Goal: Complete application form: Complete application form

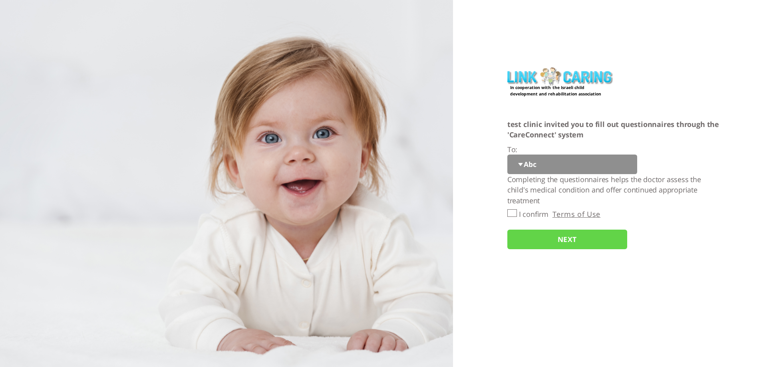
click at [536, 167] on select "Abc 77 yoyo large koko abc 107 ggy oo;o; ytyt7t t7t7 lala 4.8 1234 99 100 9898 …" at bounding box center [572, 165] width 130 height 20
select select "YGztoFJxUJ%2FwteVgQodAIw%3D%3D"
click at [507, 155] on select "Abc 77 yoyo large koko abc 107 ggy oo;o; ytyt7t t7t7 lala 4.8 1234 99 100 9898 …" at bounding box center [572, 165] width 130 height 20
click at [511, 214] on input "I confirm" at bounding box center [512, 213] width 10 height 8
checkbox input "true"
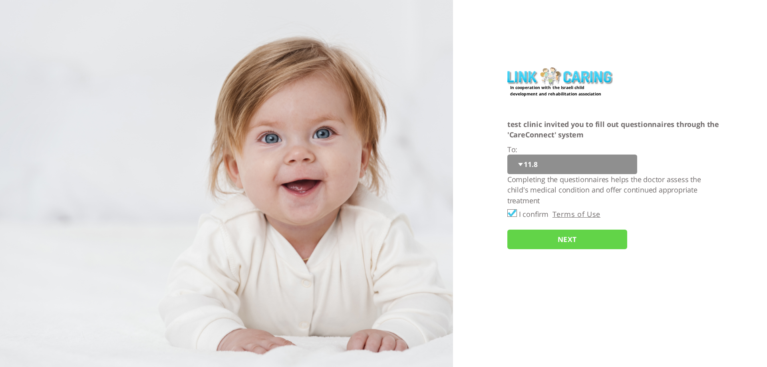
click at [525, 238] on input "NEXT" at bounding box center [567, 240] width 120 height 20
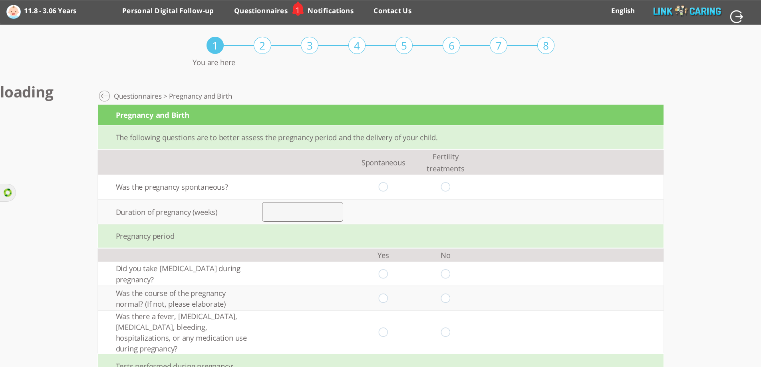
scroll to position [0, 0]
click at [388, 189] on input "radio" at bounding box center [384, 186] width 10 height 9
radio input "true"
click at [317, 206] on input "number" at bounding box center [302, 211] width 81 height 19
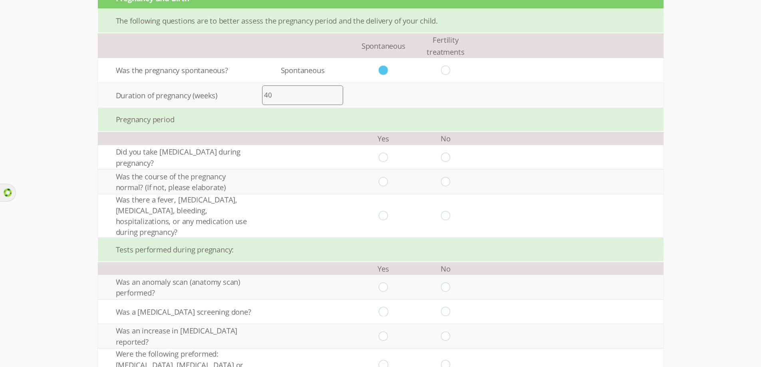
scroll to position [120, 0]
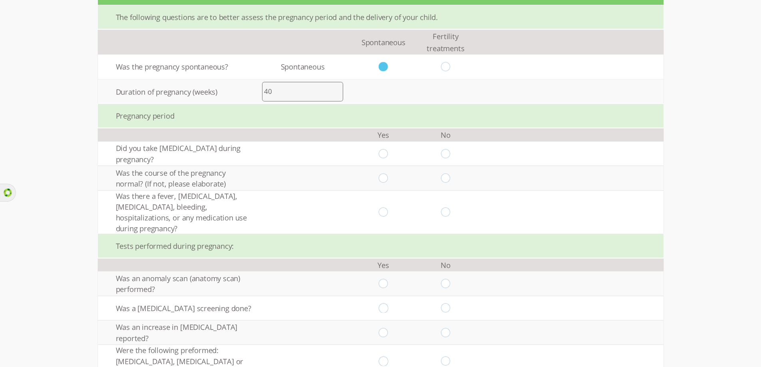
type input "40"
click at [388, 155] on input "radio" at bounding box center [384, 153] width 10 height 9
radio input "true"
drag, startPoint x: 388, startPoint y: 170, endPoint x: 388, endPoint y: 177, distance: 6.4
click at [388, 171] on td at bounding box center [383, 178] width 62 height 24
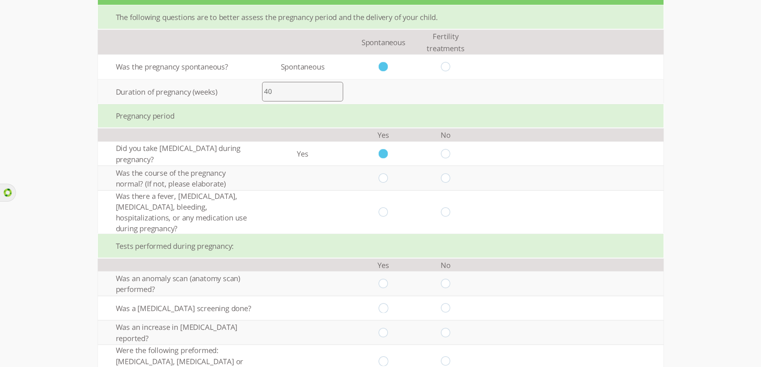
click at [388, 177] on input "radio" at bounding box center [384, 177] width 10 height 9
radio input "true"
click at [386, 207] on input "radio" at bounding box center [384, 211] width 10 height 9
radio input "true"
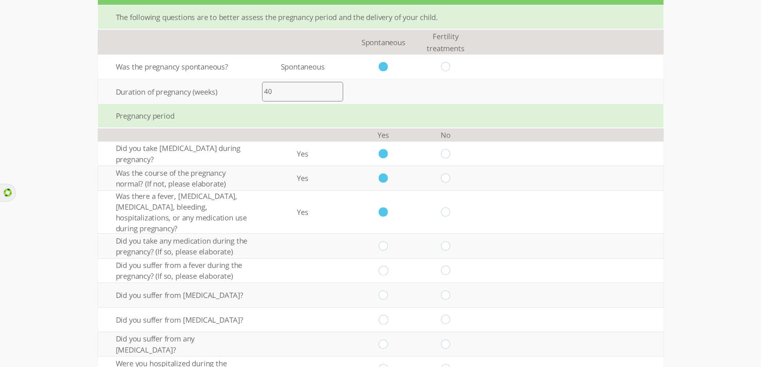
click at [448, 207] on input "radio" at bounding box center [445, 211] width 10 height 9
radio input "true"
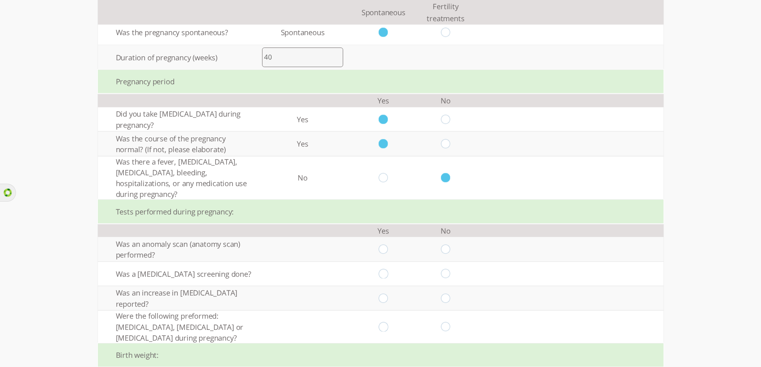
scroll to position [200, 0]
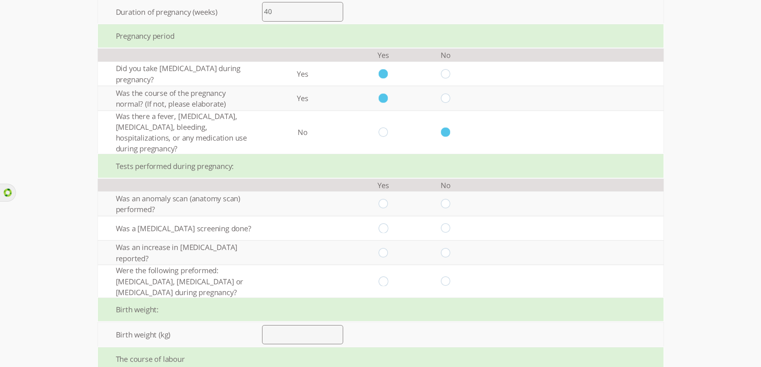
click at [447, 199] on input "radio" at bounding box center [445, 203] width 10 height 9
radio input "true"
click at [448, 224] on input "radio" at bounding box center [445, 228] width 10 height 9
radio input "true"
click at [450, 248] on input "radio" at bounding box center [445, 252] width 10 height 9
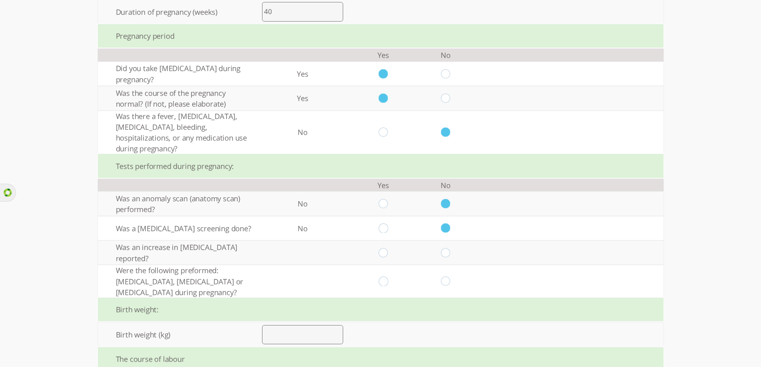
radio input "true"
click at [448, 277] on input "radio" at bounding box center [445, 281] width 10 height 9
radio input "true"
click at [313, 325] on input "number" at bounding box center [302, 334] width 81 height 19
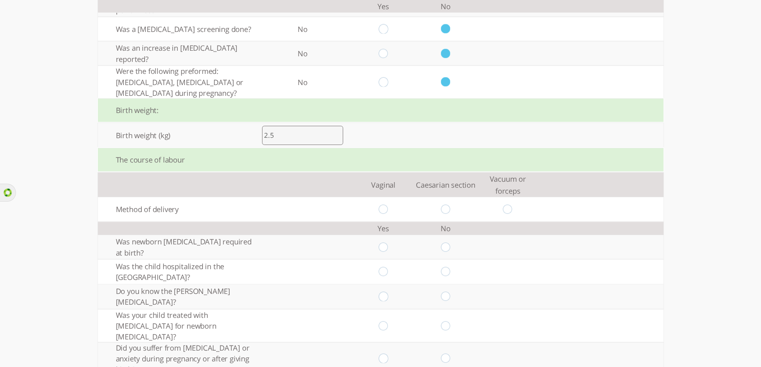
scroll to position [400, 0]
type input "2.5"
click at [384, 204] on input "radio" at bounding box center [384, 208] width 10 height 9
radio input "true"
click at [447, 242] on input "radio" at bounding box center [445, 246] width 10 height 9
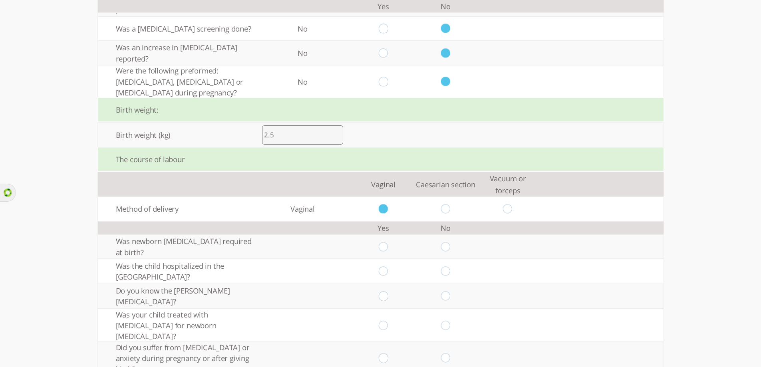
radio input "true"
click at [448, 266] on input "radio" at bounding box center [445, 270] width 10 height 9
radio input "true"
click at [450, 292] on input "radio" at bounding box center [445, 296] width 10 height 9
radio input "true"
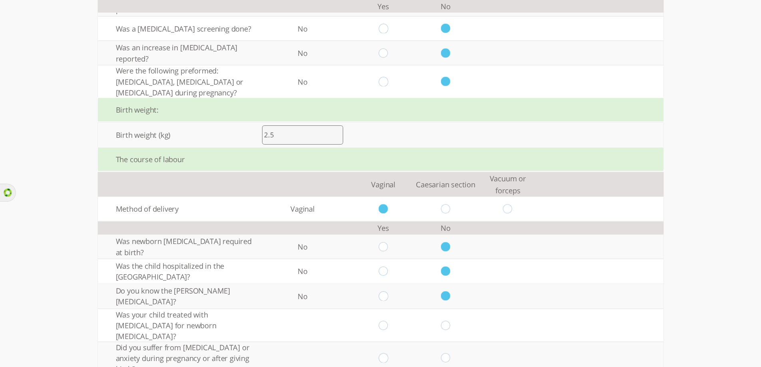
click at [450, 321] on input "radio" at bounding box center [445, 325] width 10 height 9
radio input "true"
click at [450, 353] on input "radio" at bounding box center [445, 357] width 10 height 9
radio input "true"
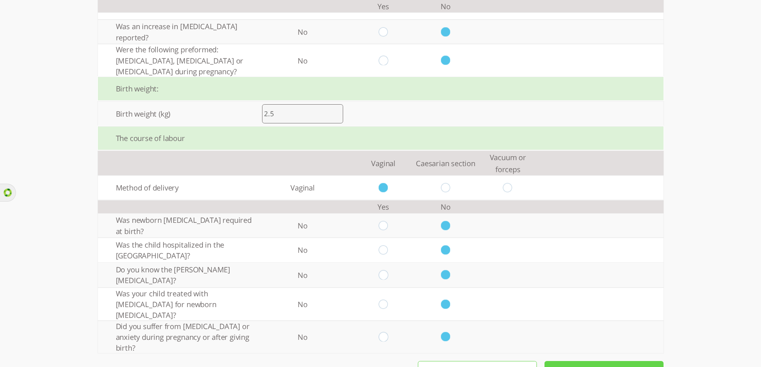
scroll to position [430, 0]
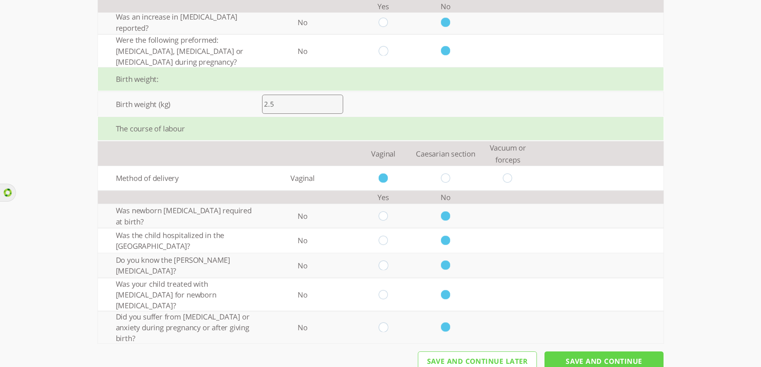
click at [566, 351] on input "Save And Continue" at bounding box center [603, 361] width 119 height 20
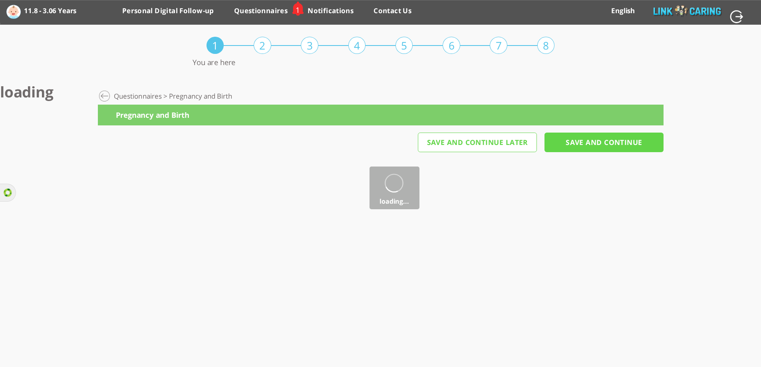
scroll to position [0, 0]
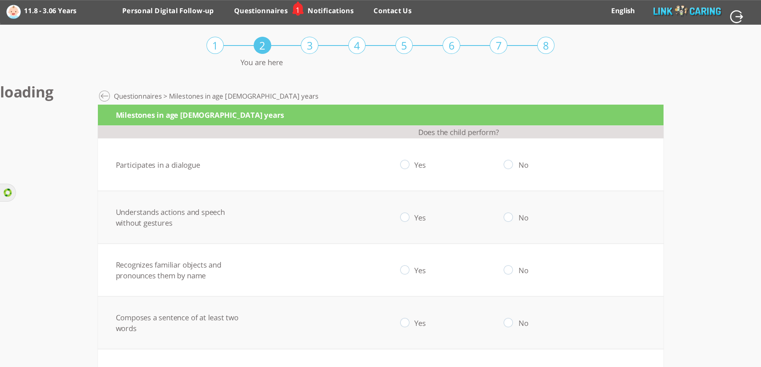
click at [513, 163] on input "radio" at bounding box center [508, 164] width 10 height 9
radio input "true"
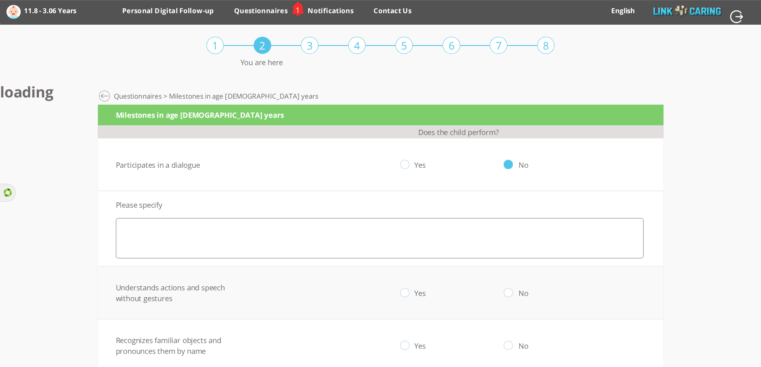
click at [404, 165] on input "radio" at bounding box center [405, 164] width 10 height 9
radio input "true"
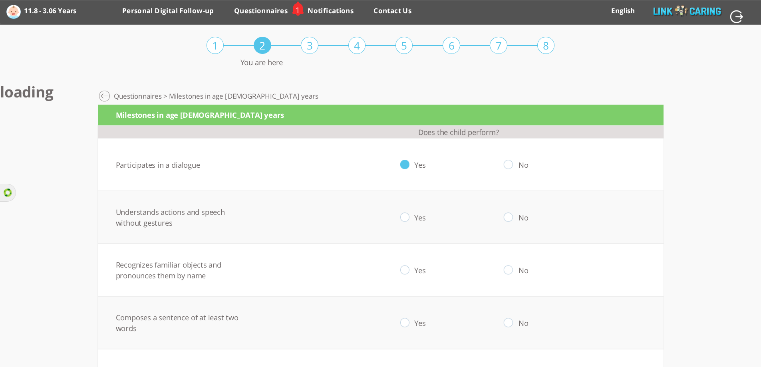
click at [409, 219] on input "radio" at bounding box center [405, 217] width 10 height 9
radio input "true"
click at [409, 274] on input "radio" at bounding box center [405, 270] width 10 height 9
radio input "true"
click at [408, 326] on input "radio" at bounding box center [405, 322] width 10 height 9
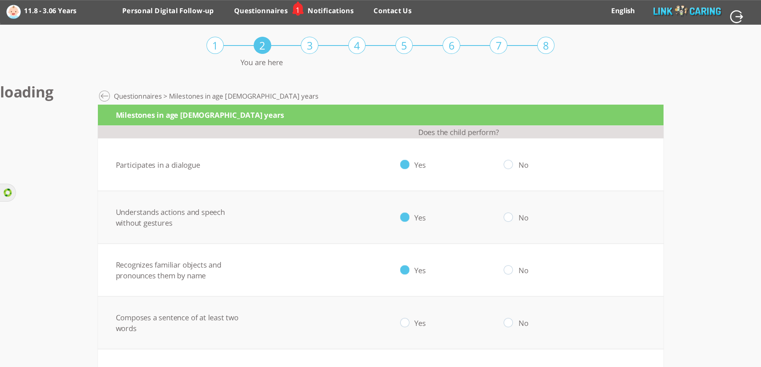
radio input "true"
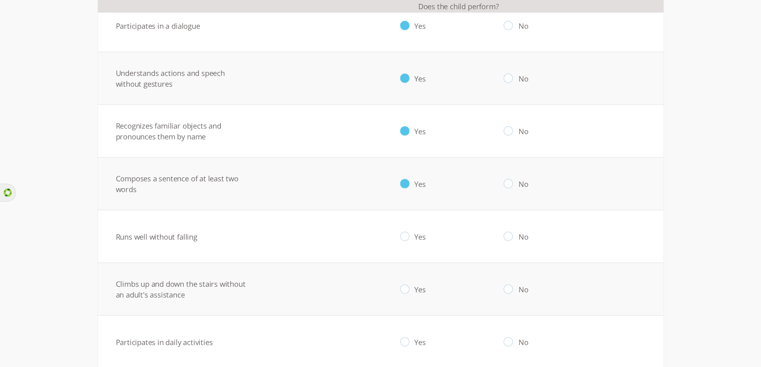
scroll to position [160, 0]
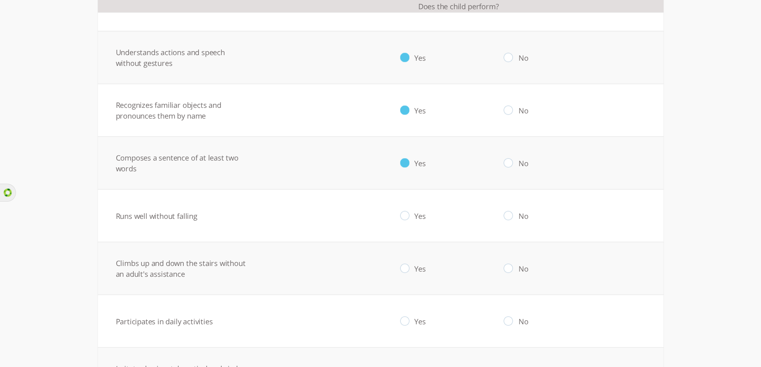
drag, startPoint x: 413, startPoint y: 214, endPoint x: 413, endPoint y: 224, distance: 10.4
click at [409, 215] on input "radio" at bounding box center [405, 215] width 10 height 9
radio input "true"
click at [409, 266] on input "radio" at bounding box center [405, 268] width 10 height 9
radio input "true"
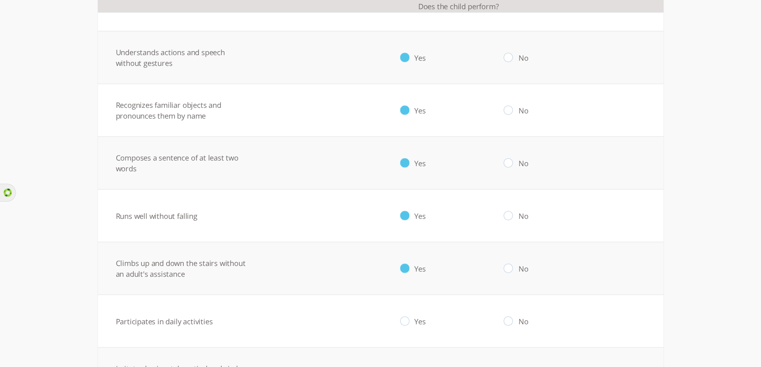
click at [408, 324] on input "radio" at bounding box center [405, 321] width 10 height 9
radio input "true"
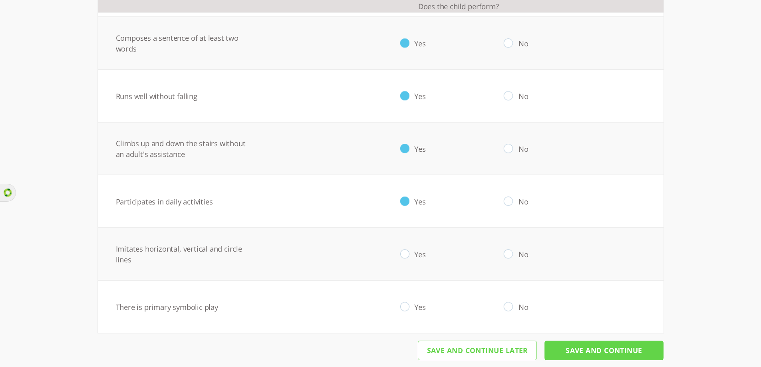
click at [408, 252] on input "radio" at bounding box center [405, 254] width 10 height 9
radio input "true"
drag, startPoint x: 406, startPoint y: 305, endPoint x: 441, endPoint y: 319, distance: 37.9
click at [406, 305] on input "radio" at bounding box center [405, 306] width 10 height 9
radio input "true"
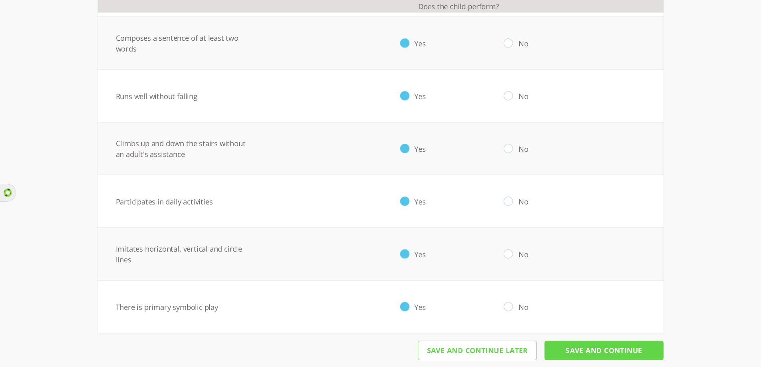
click at [589, 350] on input "Save And Continue" at bounding box center [603, 351] width 119 height 20
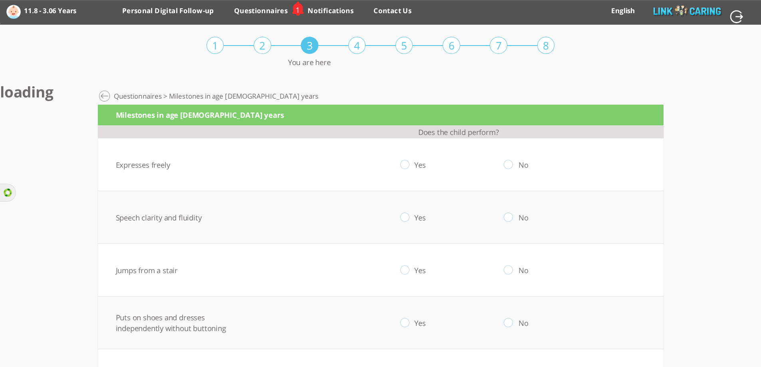
click at [409, 164] on input "radio" at bounding box center [405, 164] width 10 height 9
radio input "true"
click at [409, 216] on input "radio" at bounding box center [405, 217] width 10 height 9
radio input "true"
click at [407, 271] on input "radio" at bounding box center [405, 270] width 10 height 9
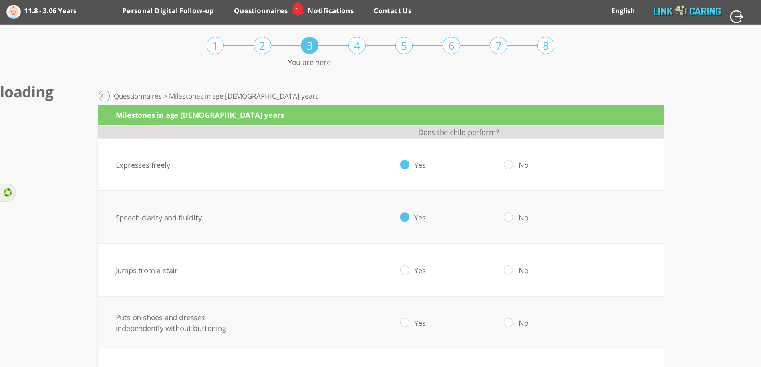
radio input "true"
click at [412, 329] on td "Yes" at bounding box center [404, 322] width 103 height 53
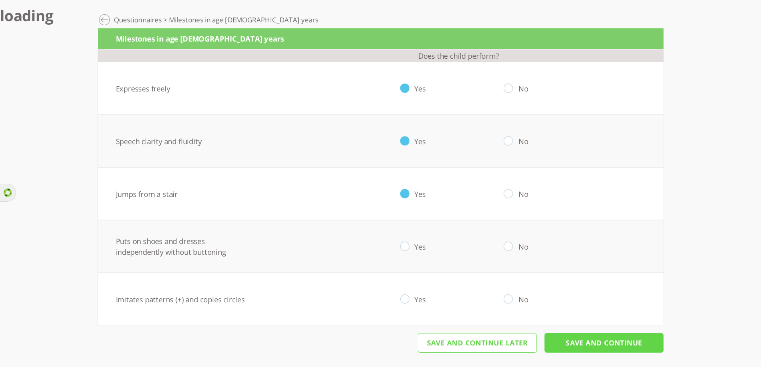
scroll to position [77, 0]
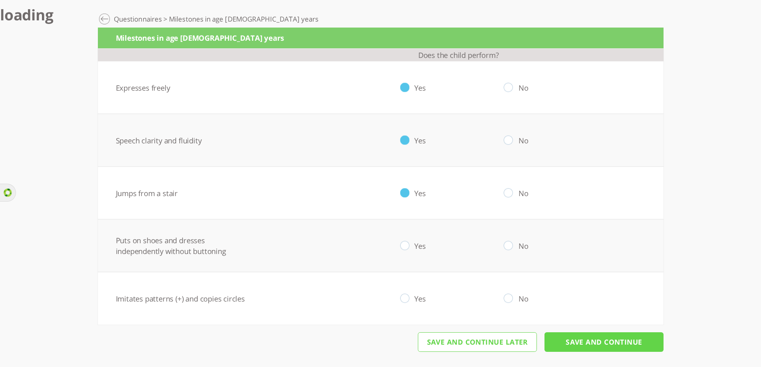
click at [407, 247] on input "radio" at bounding box center [405, 245] width 10 height 9
radio input "true"
click at [409, 300] on input "radio" at bounding box center [405, 298] width 10 height 9
radio input "true"
click at [570, 342] on input "Save And Continue" at bounding box center [603, 342] width 119 height 20
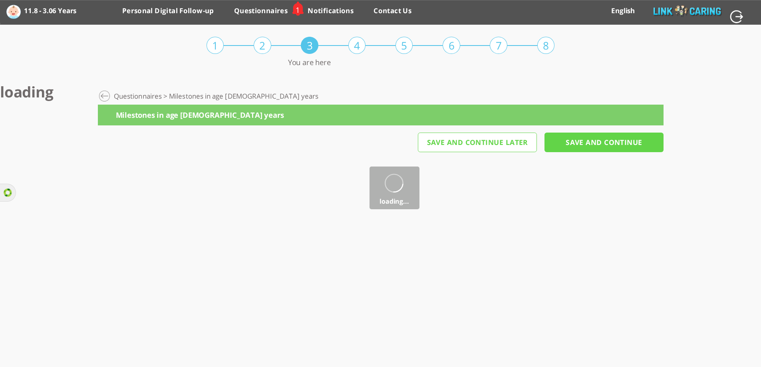
scroll to position [0, 0]
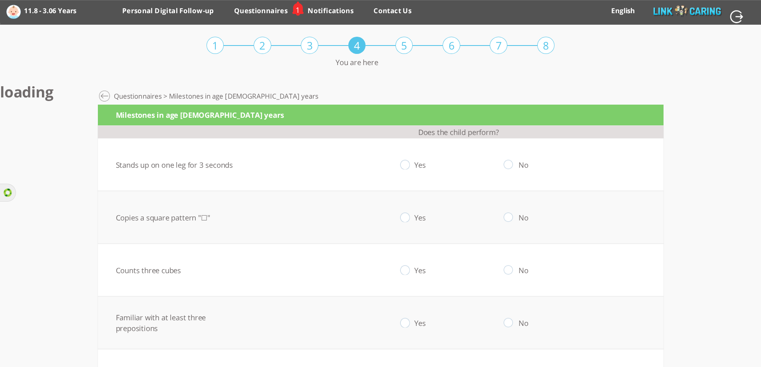
click at [406, 163] on input "radio" at bounding box center [405, 164] width 10 height 9
radio input "true"
drag, startPoint x: 409, startPoint y: 218, endPoint x: 409, endPoint y: 234, distance: 16.0
click at [409, 220] on input "radio" at bounding box center [405, 217] width 10 height 9
radio input "true"
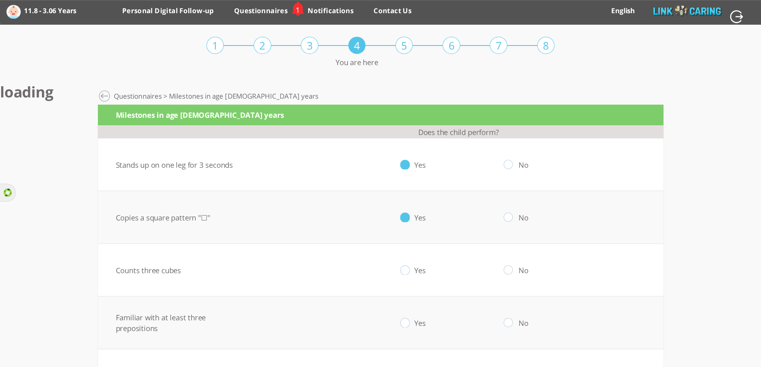
drag, startPoint x: 407, startPoint y: 267, endPoint x: 412, endPoint y: 304, distance: 37.5
click at [407, 268] on input "radio" at bounding box center [405, 270] width 10 height 9
radio input "true"
click at [409, 322] on input "radio" at bounding box center [405, 322] width 10 height 9
radio input "true"
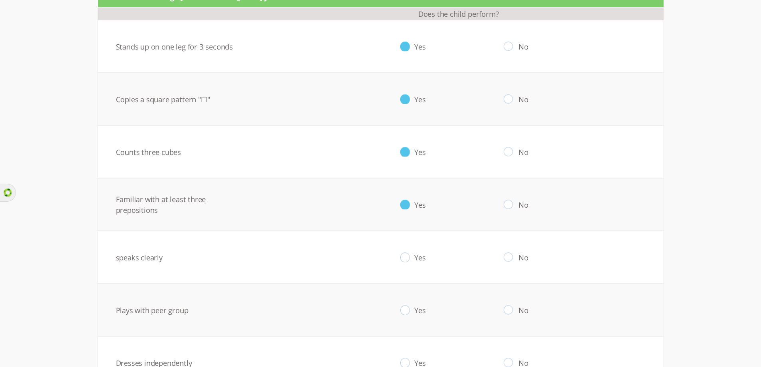
scroll to position [120, 0]
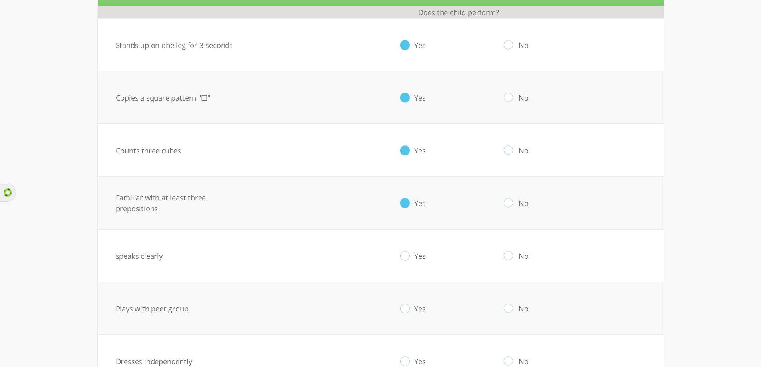
click at [409, 258] on input "radio" at bounding box center [405, 255] width 10 height 9
radio input "true"
click at [409, 307] on input "radio" at bounding box center [405, 308] width 10 height 9
radio input "true"
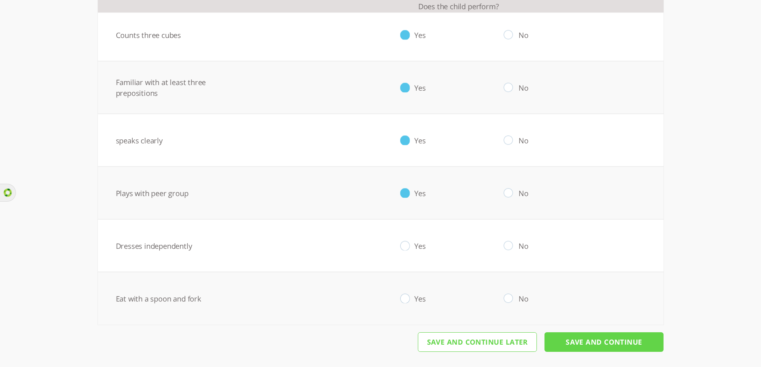
click at [408, 245] on input "radio" at bounding box center [405, 245] width 10 height 9
radio input "true"
click at [409, 300] on input "radio" at bounding box center [405, 298] width 10 height 9
radio input "true"
click at [569, 343] on input "Save And Continue" at bounding box center [603, 342] width 119 height 20
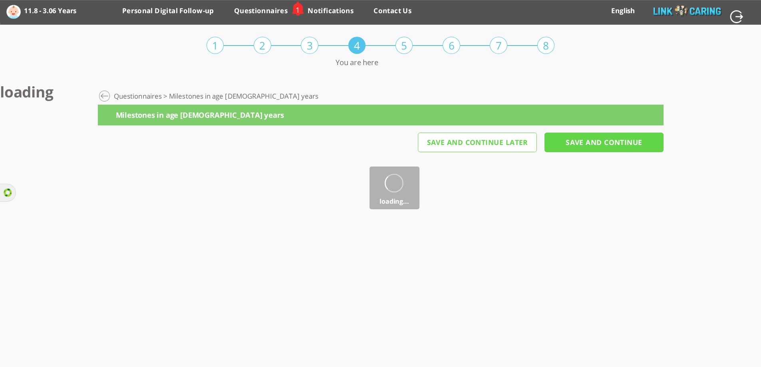
scroll to position [0, 0]
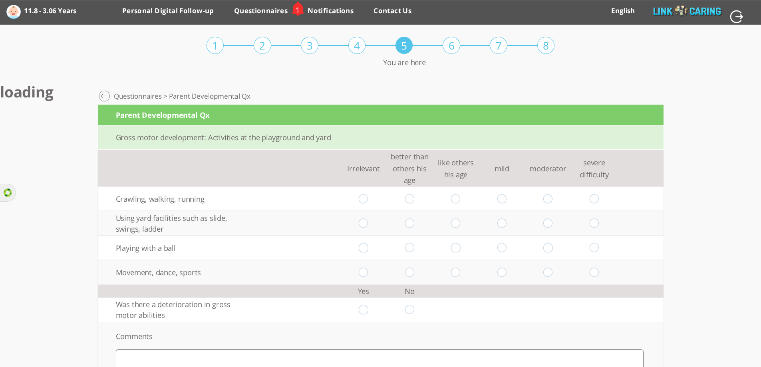
click at [368, 198] on input "radio" at bounding box center [364, 198] width 10 height 9
radio input "true"
click at [411, 224] on input "radio" at bounding box center [410, 222] width 10 height 9
radio input "true"
drag, startPoint x: 415, startPoint y: 247, endPoint x: 415, endPoint y: 252, distance: 5.6
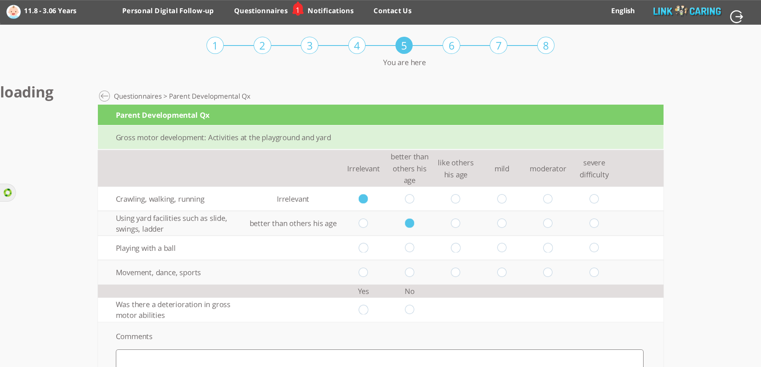
click at [414, 248] on input "radio" at bounding box center [410, 247] width 10 height 9
radio input "true"
drag, startPoint x: 414, startPoint y: 276, endPoint x: 414, endPoint y: 304, distance: 28.4
click at [414, 276] on input "radio" at bounding box center [410, 272] width 10 height 9
radio input "true"
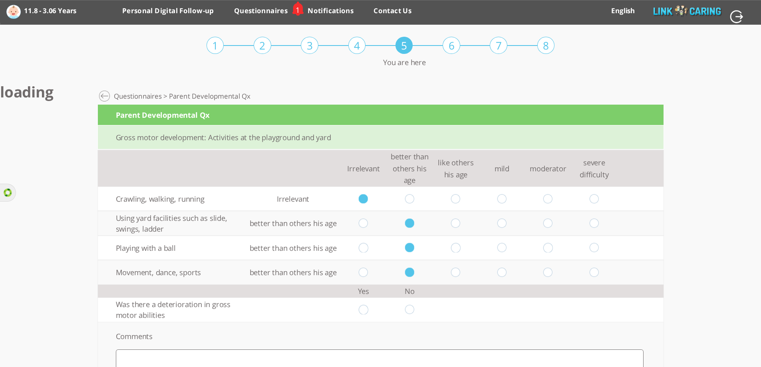
click at [414, 313] on input "radio" at bounding box center [410, 309] width 10 height 9
radio input "true"
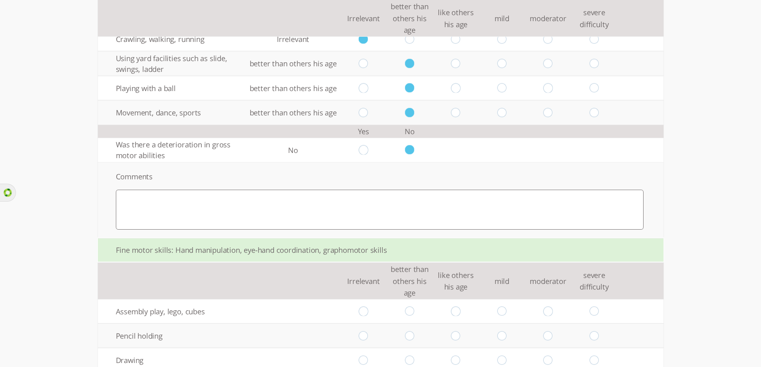
click at [405, 221] on textarea at bounding box center [380, 210] width 528 height 40
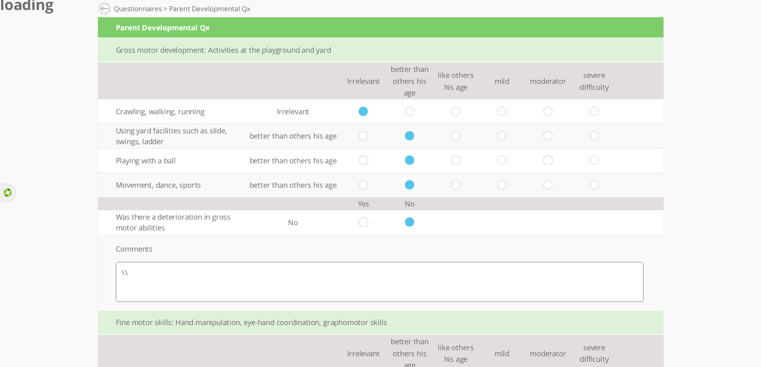
click at [415, 278] on textarea "\\" at bounding box center [380, 282] width 528 height 40
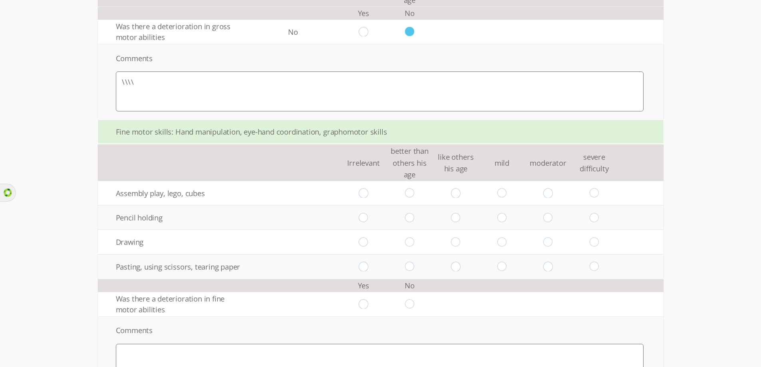
scroll to position [289, 0]
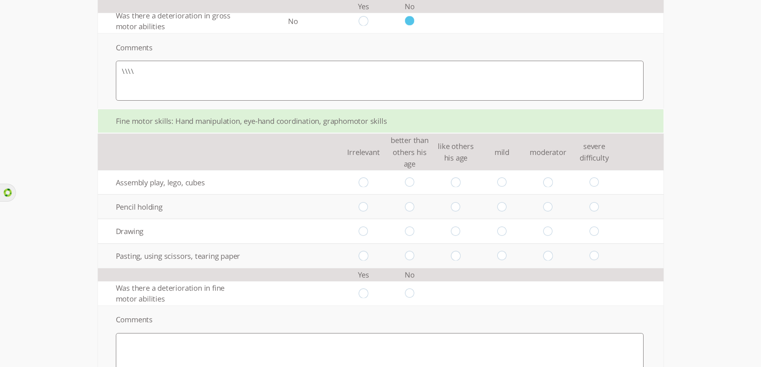
type textarea "\\\\"
click at [367, 183] on input "radio" at bounding box center [364, 182] width 10 height 9
radio input "true"
click at [367, 204] on input "radio" at bounding box center [364, 206] width 10 height 9
radio input "true"
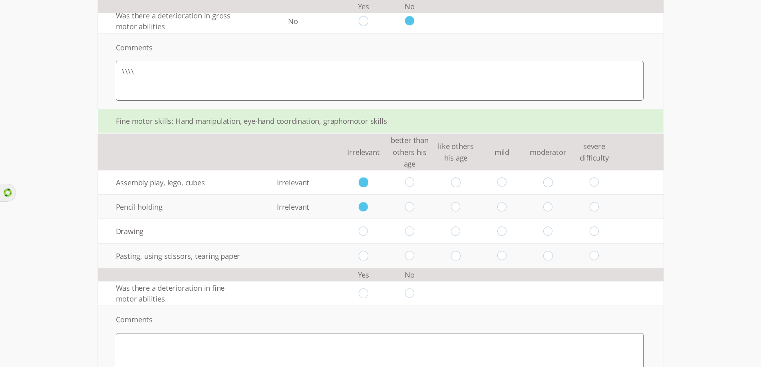
click at [414, 235] on input "radio" at bounding box center [410, 230] width 10 height 9
radio input "true"
click at [414, 255] on input "radio" at bounding box center [410, 255] width 10 height 9
radio input "true"
click at [414, 295] on input "radio" at bounding box center [410, 293] width 10 height 9
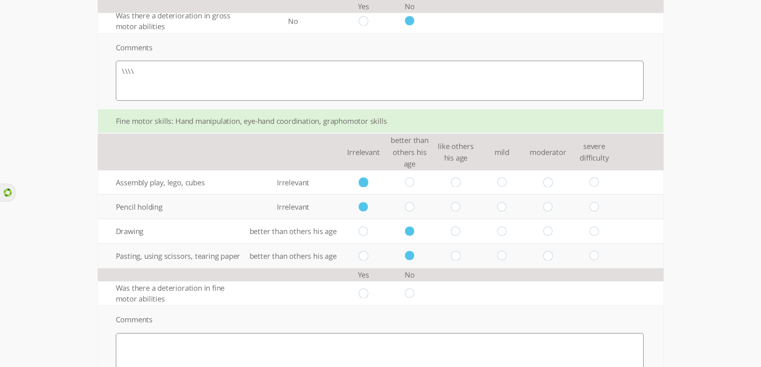
radio input "true"
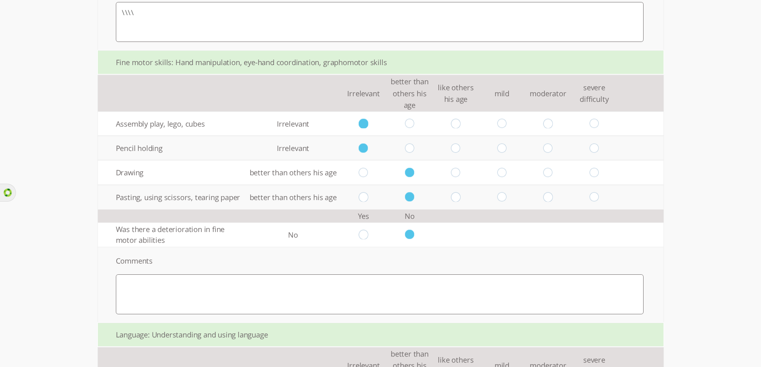
scroll to position [409, 0]
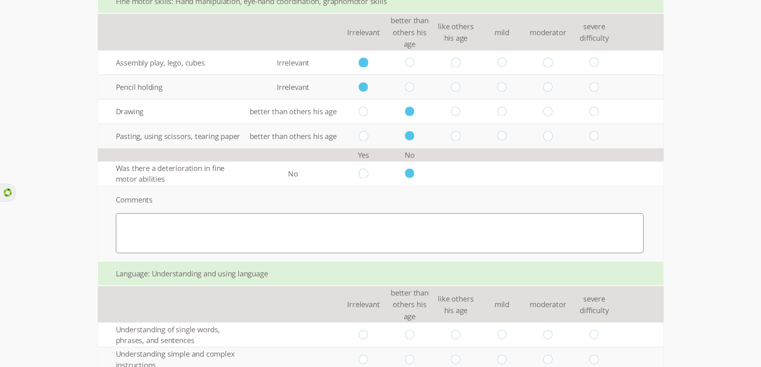
click at [248, 235] on textarea at bounding box center [380, 233] width 528 height 40
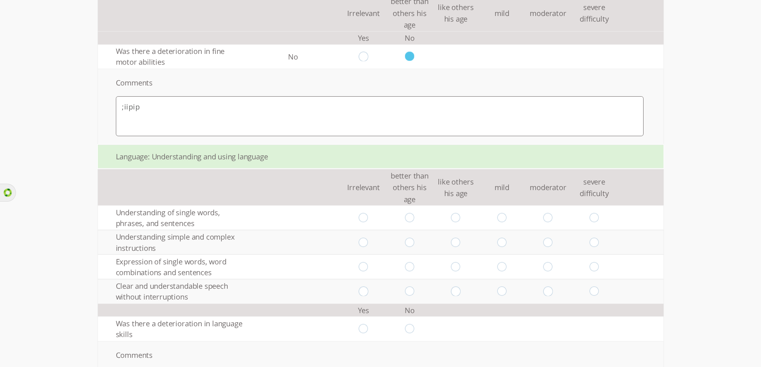
scroll to position [568, 0]
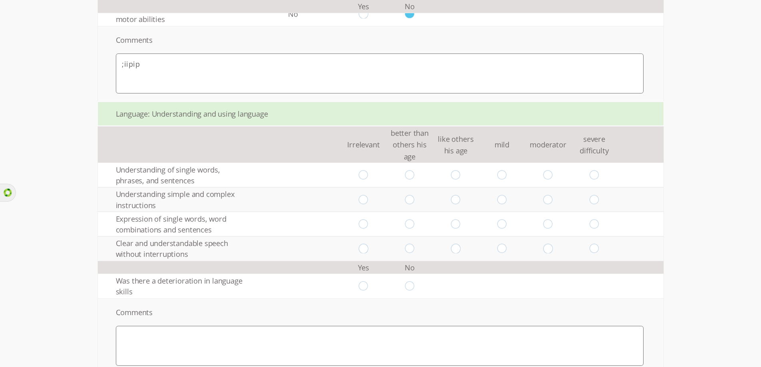
type textarea ";iipip"
click at [368, 175] on input "radio" at bounding box center [364, 174] width 10 height 9
radio input "true"
drag, startPoint x: 367, startPoint y: 198, endPoint x: 368, endPoint y: 209, distance: 11.6
click at [367, 198] on input "radio" at bounding box center [364, 199] width 10 height 9
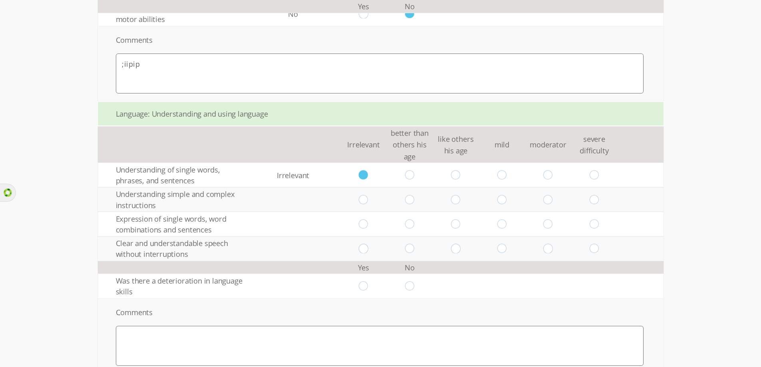
radio input "true"
click at [368, 224] on input "radio" at bounding box center [364, 223] width 10 height 9
radio input "true"
click at [368, 248] on input "radio" at bounding box center [364, 248] width 10 height 9
radio input "true"
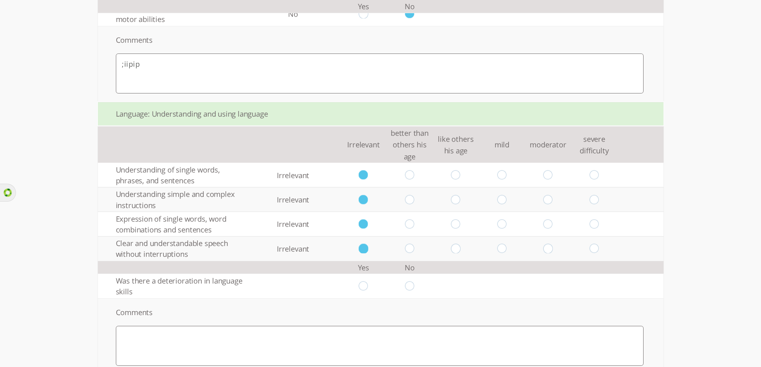
click at [413, 285] on input "radio" at bounding box center [410, 285] width 10 height 9
radio input "true"
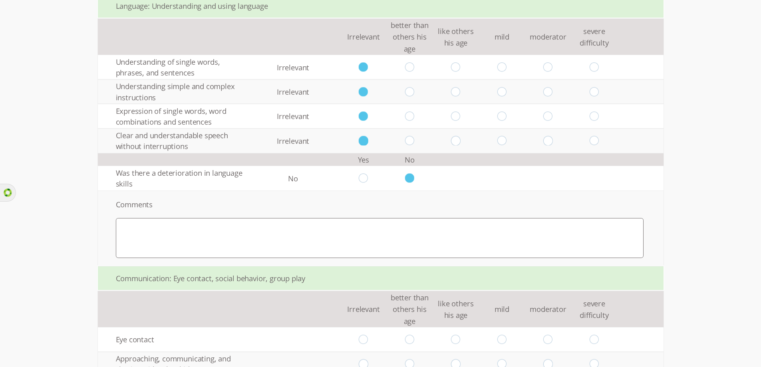
scroll to position [688, 0]
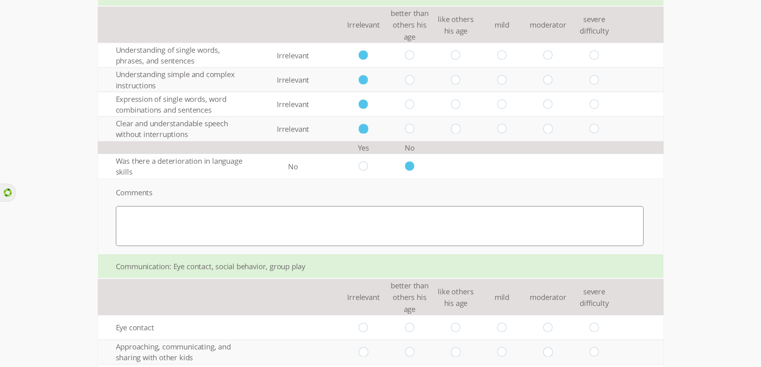
click at [306, 220] on textarea at bounding box center [380, 226] width 528 height 40
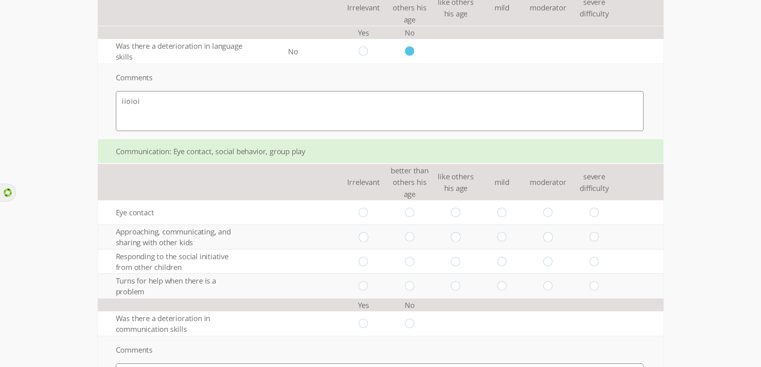
scroll to position [808, 0]
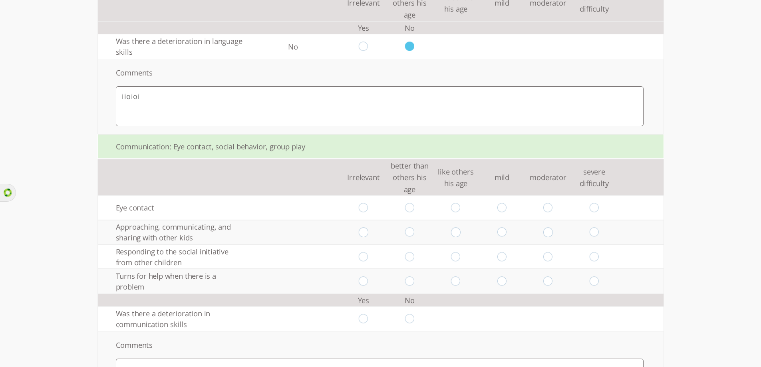
type textarea "iioioi"
click at [367, 208] on input "radio" at bounding box center [364, 207] width 10 height 9
radio input "true"
click at [367, 234] on input "radio" at bounding box center [364, 232] width 10 height 9
radio input "true"
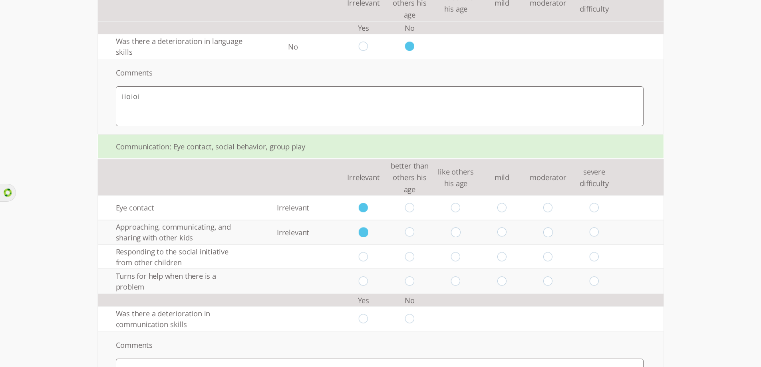
click at [414, 258] on input "radio" at bounding box center [410, 256] width 10 height 9
radio input "true"
click at [414, 282] on input "radio" at bounding box center [410, 280] width 10 height 9
radio input "true"
click at [413, 315] on input "radio" at bounding box center [410, 318] width 10 height 9
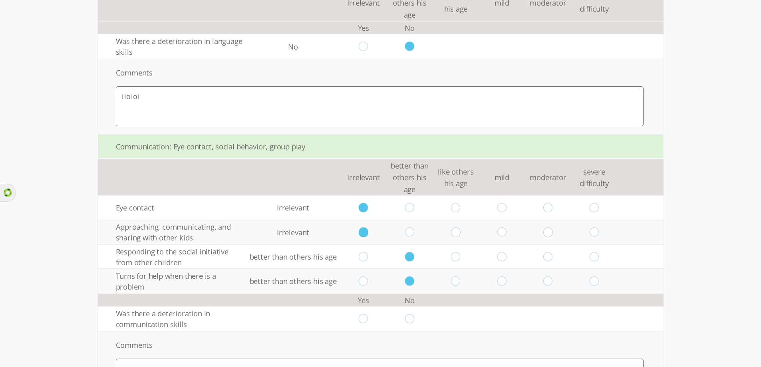
radio input "true"
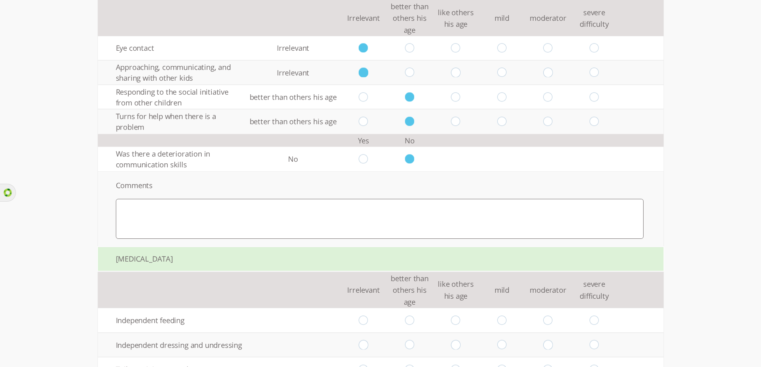
click at [409, 225] on textarea at bounding box center [380, 219] width 528 height 40
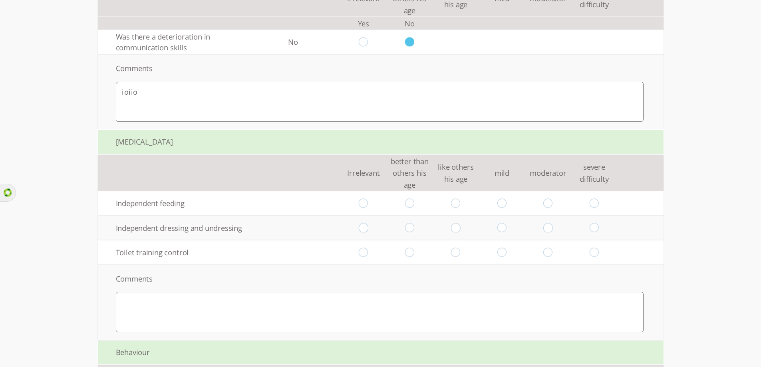
scroll to position [1087, 0]
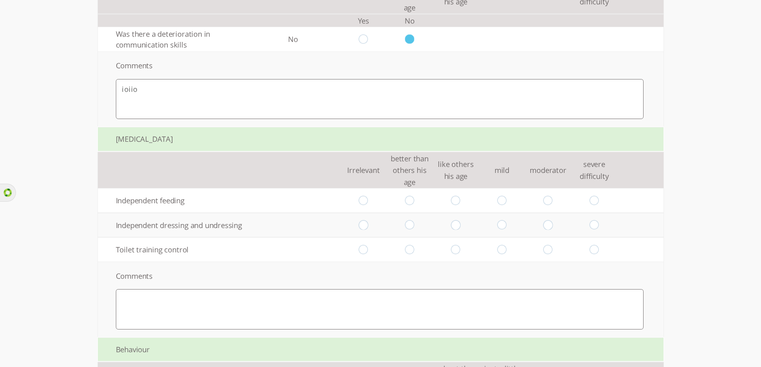
type textarea "ioiio"
click at [413, 200] on input "radio" at bounding box center [410, 200] width 10 height 9
radio input "true"
drag, startPoint x: 459, startPoint y: 226, endPoint x: 459, endPoint y: 237, distance: 10.4
click at [459, 228] on input "radio" at bounding box center [456, 224] width 10 height 9
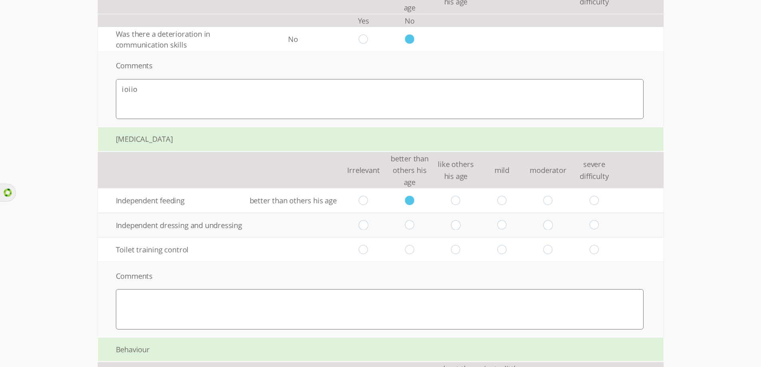
radio input "true"
click at [459, 248] on input "radio" at bounding box center [456, 249] width 10 height 9
radio input "true"
click at [457, 307] on textarea at bounding box center [380, 309] width 528 height 40
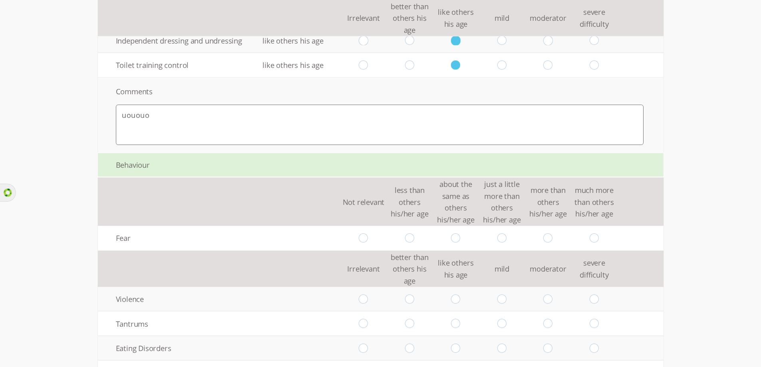
scroll to position [1287, 0]
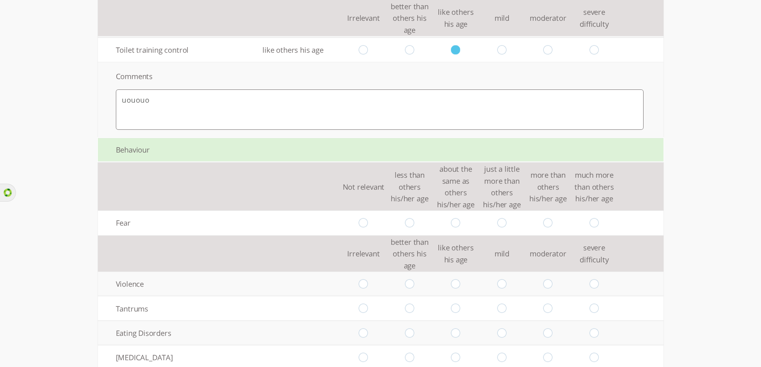
type textarea "uououo"
click at [413, 226] on input "radio" at bounding box center [410, 222] width 10 height 9
radio input "true"
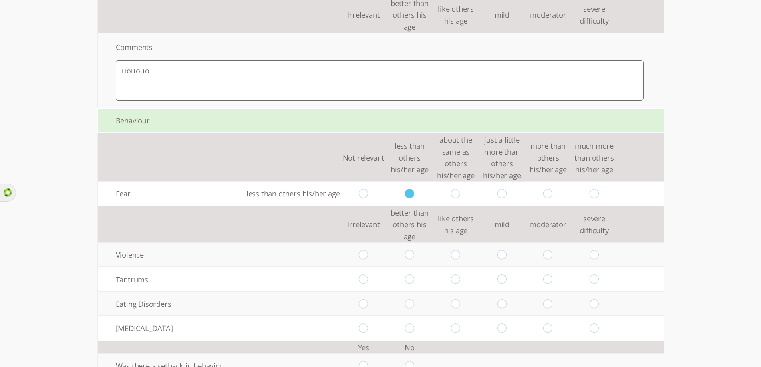
scroll to position [1407, 0]
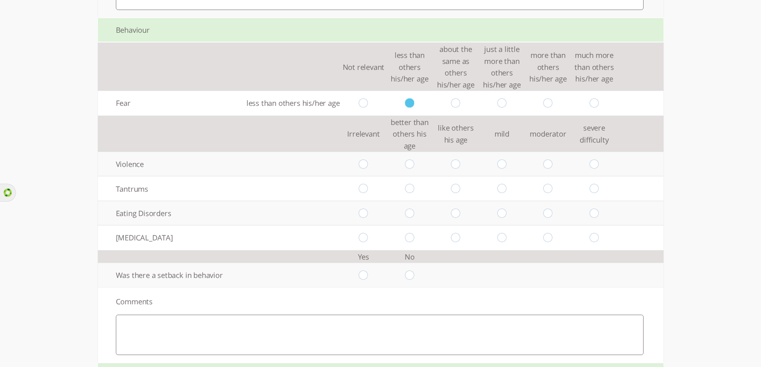
click at [460, 163] on input "radio" at bounding box center [456, 163] width 10 height 9
radio input "true"
click at [460, 192] on input "radio" at bounding box center [456, 188] width 10 height 9
radio input "true"
click at [506, 215] on input "radio" at bounding box center [502, 212] width 10 height 9
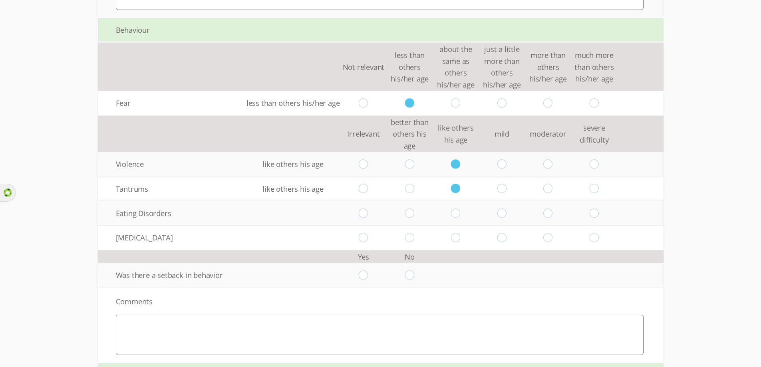
radio input "true"
click at [506, 236] on input "radio" at bounding box center [502, 237] width 10 height 9
radio input "true"
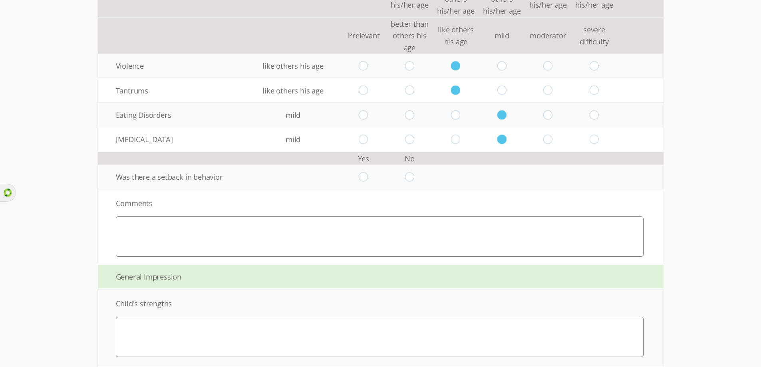
scroll to position [1527, 0]
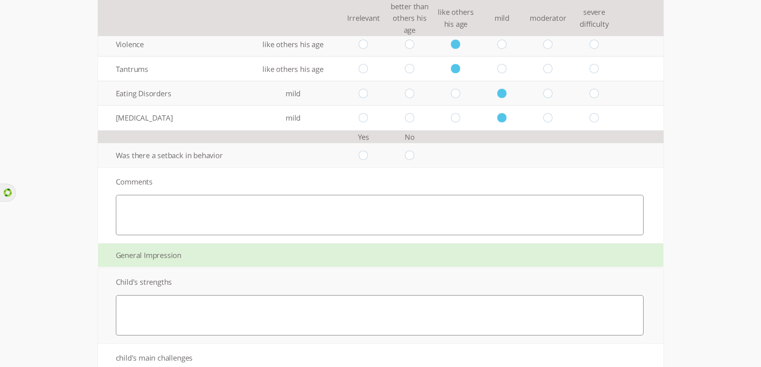
click at [411, 156] on input "radio" at bounding box center [410, 155] width 10 height 9
radio input "true"
click at [397, 220] on textarea at bounding box center [380, 215] width 528 height 40
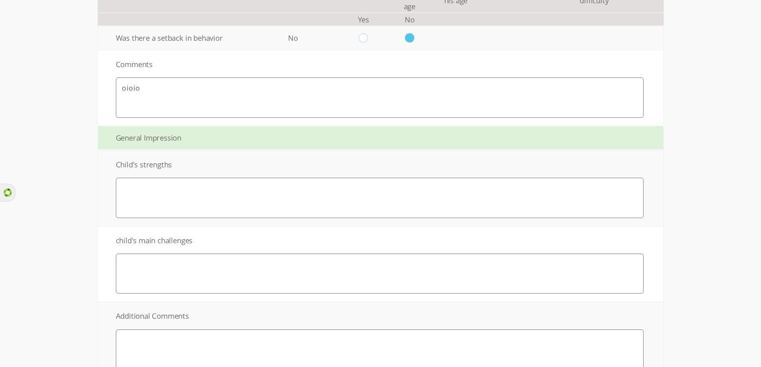
scroll to position [1646, 0]
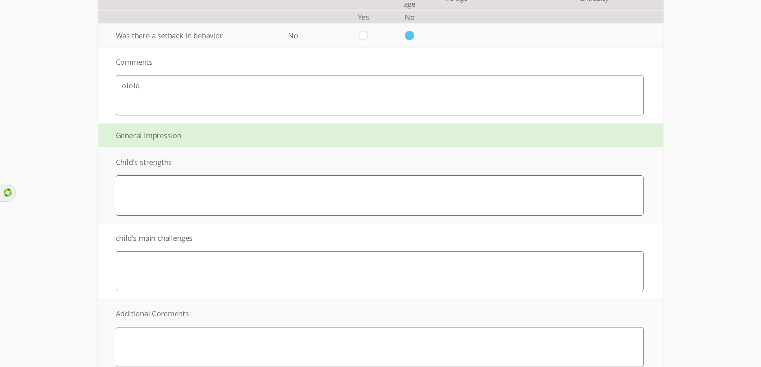
type textarea "oioio"
click at [358, 209] on textarea at bounding box center [380, 195] width 528 height 40
type textarea "oioio"
click at [339, 264] on textarea at bounding box center [380, 271] width 528 height 40
type textarea "ioio"
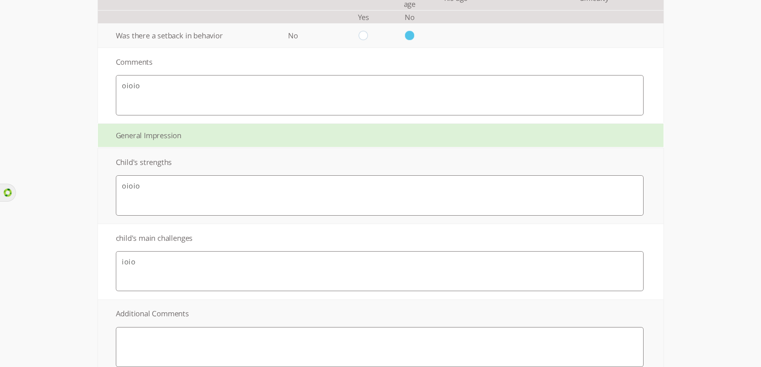
click at [298, 337] on textarea at bounding box center [380, 347] width 528 height 40
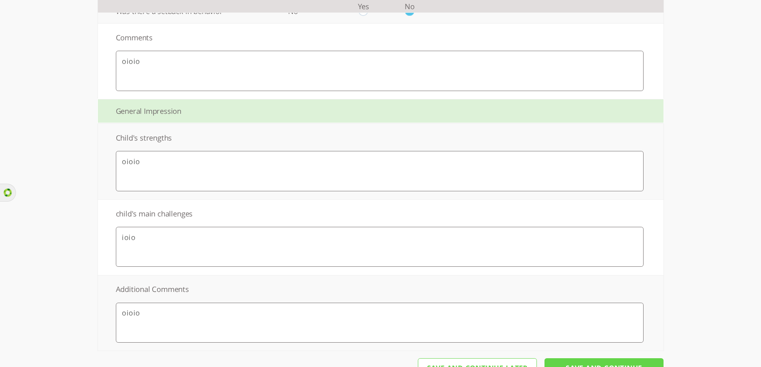
scroll to position [1697, 0]
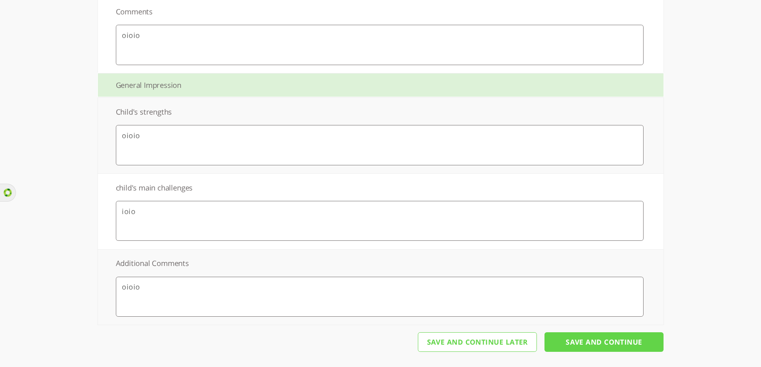
type textarea "oioio"
click at [577, 342] on input "Save And Continue" at bounding box center [603, 342] width 119 height 20
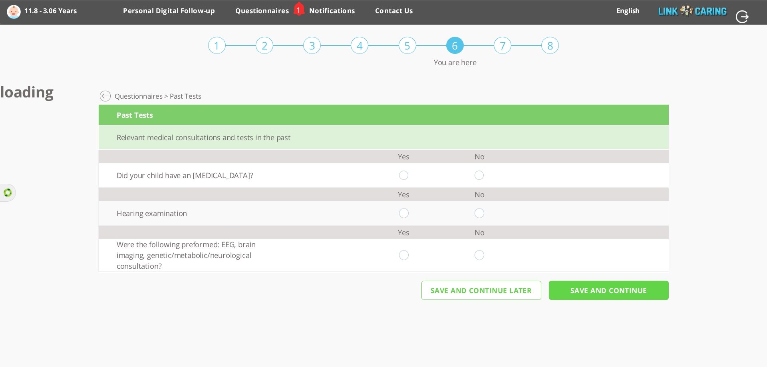
click at [481, 178] on input "radio" at bounding box center [479, 175] width 10 height 9
radio input "true"
click at [478, 214] on input "radio" at bounding box center [479, 212] width 10 height 9
radio input "true"
click at [477, 256] on input "radio" at bounding box center [479, 254] width 10 height 9
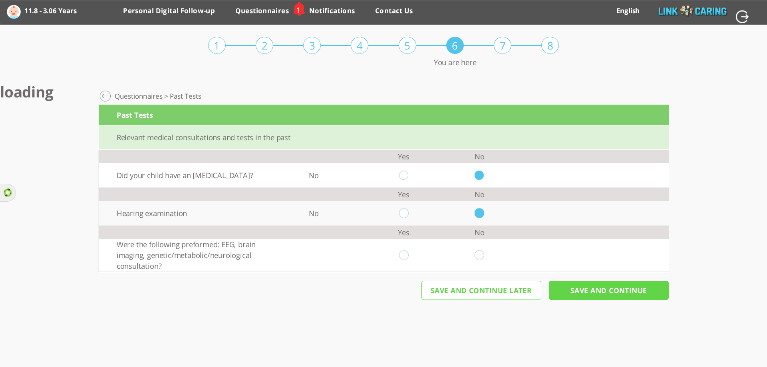
radio input "true"
click at [616, 292] on input "Save And Continue" at bounding box center [609, 291] width 120 height 20
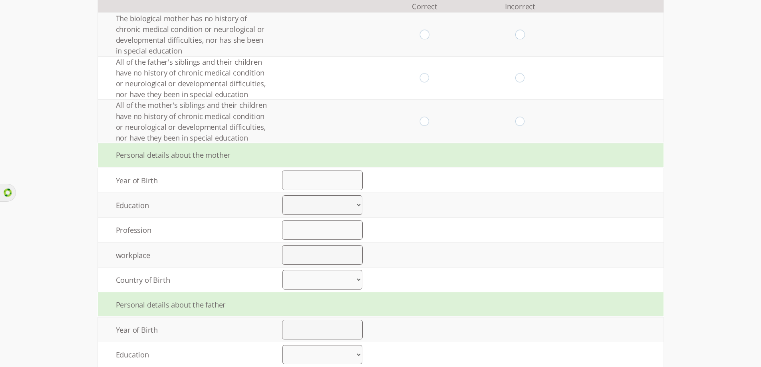
scroll to position [319, 0]
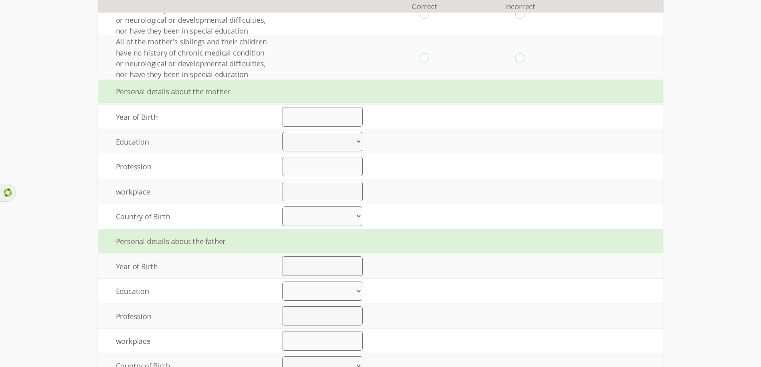
click at [341, 145] on select "Elementary up to 8 years of study High school up to 12 years of study Vocationa…" at bounding box center [322, 142] width 80 height 20
click at [342, 145] on select "Elementary up to 8 years of study High school up to 12 years of study Vocationa…" at bounding box center [322, 142] width 80 height 20
click at [323, 216] on select "Israel Former soviet union Ethiopia North America Europe Africa Other" at bounding box center [322, 216] width 80 height 20
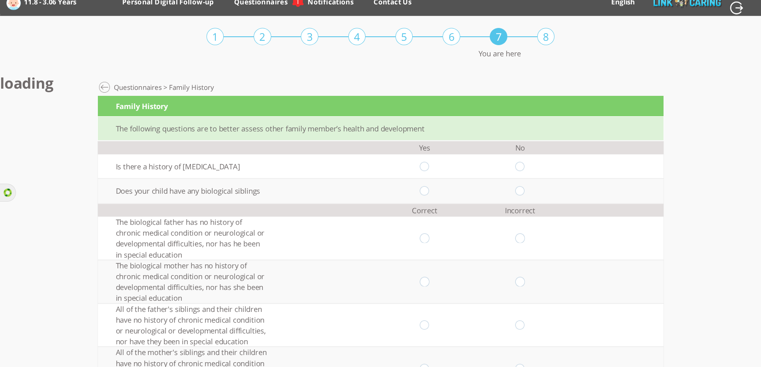
scroll to position [0, 0]
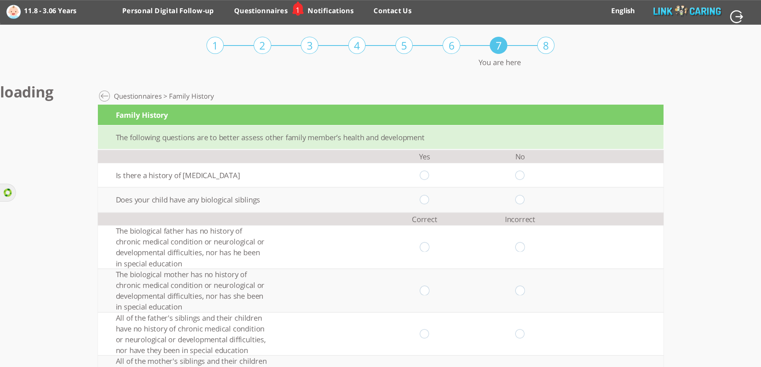
click at [524, 178] on input "radio" at bounding box center [520, 175] width 10 height 9
radio input "true"
click at [525, 198] on input "radio" at bounding box center [520, 199] width 10 height 9
radio input "true"
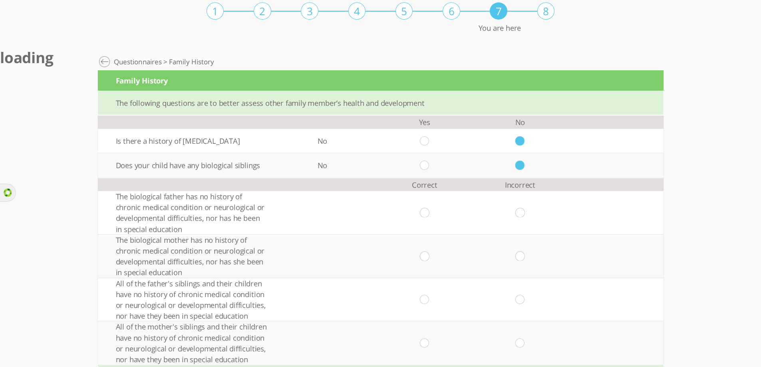
scroll to position [80, 0]
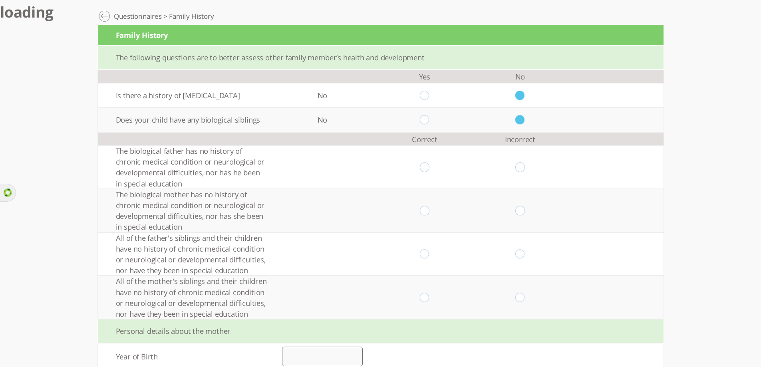
click at [429, 173] on td at bounding box center [424, 167] width 95 height 44
click at [429, 169] on input "radio" at bounding box center [425, 167] width 10 height 9
radio input "true"
click at [429, 211] on input "radio" at bounding box center [425, 210] width 10 height 9
radio input "true"
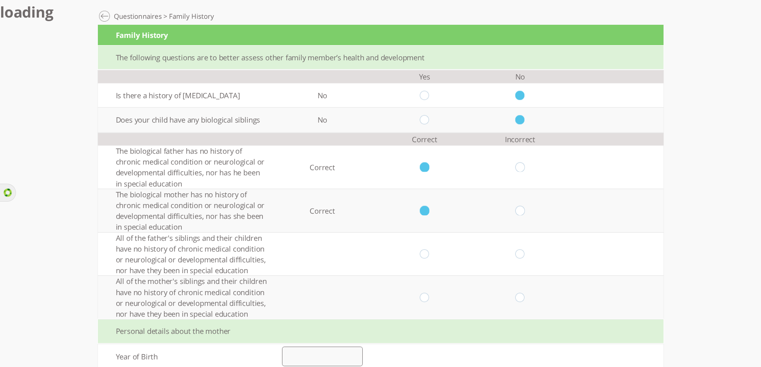
drag, startPoint x: 427, startPoint y: 254, endPoint x: 427, endPoint y: 285, distance: 30.3
click at [428, 257] on input "radio" at bounding box center [425, 253] width 10 height 9
radio input "true"
click at [427, 297] on input "radio" at bounding box center [425, 297] width 10 height 9
radio input "true"
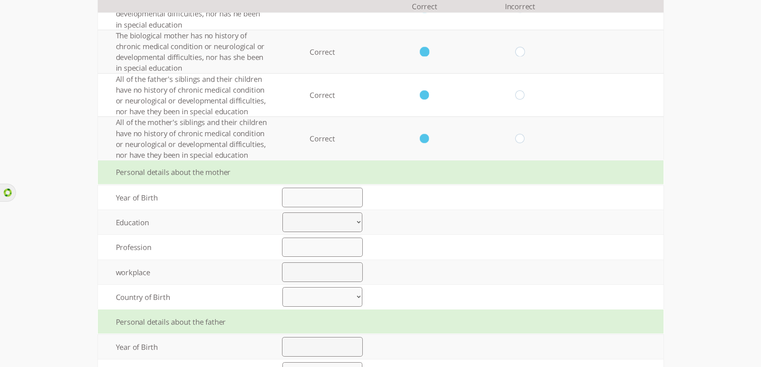
scroll to position [240, 0]
click at [333, 202] on input "number" at bounding box center [322, 196] width 81 height 19
type input "1990"
click at [332, 221] on select "Elementary up to 8 years of study High school up to 12 years of study Vocationa…" at bounding box center [322, 222] width 80 height 20
select select "0"
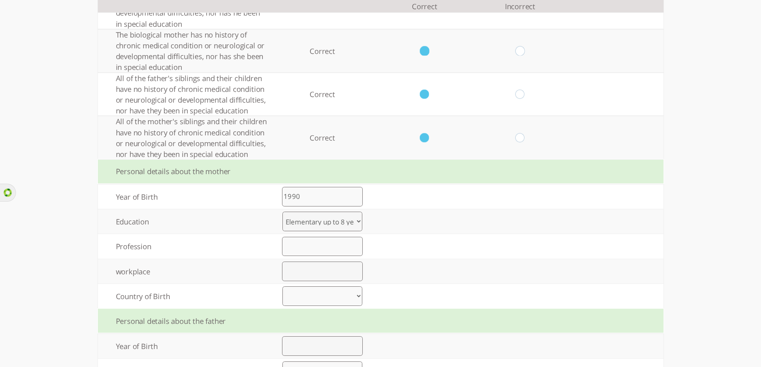
click at [286, 212] on select "Elementary up to 8 years of study High school up to 12 years of study Vocationa…" at bounding box center [322, 222] width 80 height 20
click at [328, 244] on input "text" at bounding box center [322, 246] width 81 height 19
click at [314, 250] on input "text" at bounding box center [322, 246] width 81 height 19
type input "o[o[o"
click at [306, 273] on input "text" at bounding box center [322, 271] width 81 height 19
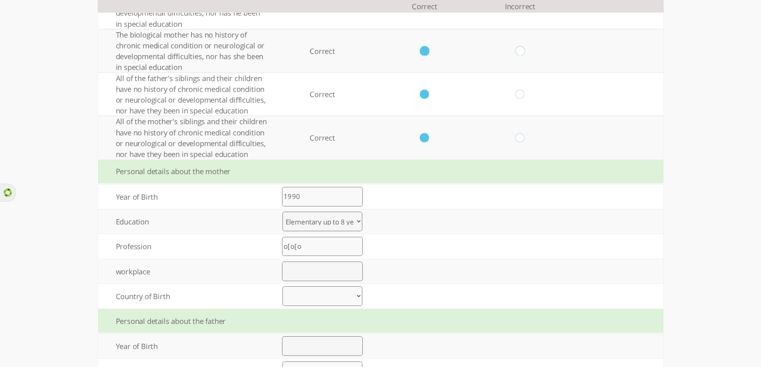
type input "גן ילדים"
click at [327, 293] on select "Israel Former soviet union Ethiopia North America Europe Africa Other" at bounding box center [322, 296] width 80 height 20
select select "0"
click at [286, 286] on select "Israel Former soviet union Ethiopia North America Europe Africa Other" at bounding box center [322, 296] width 80 height 20
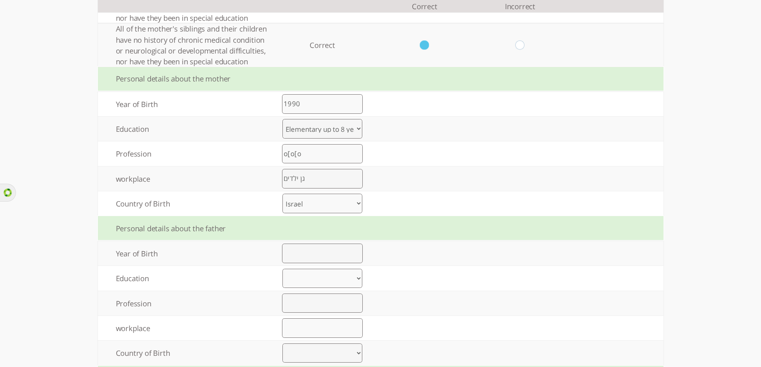
scroll to position [399, 0]
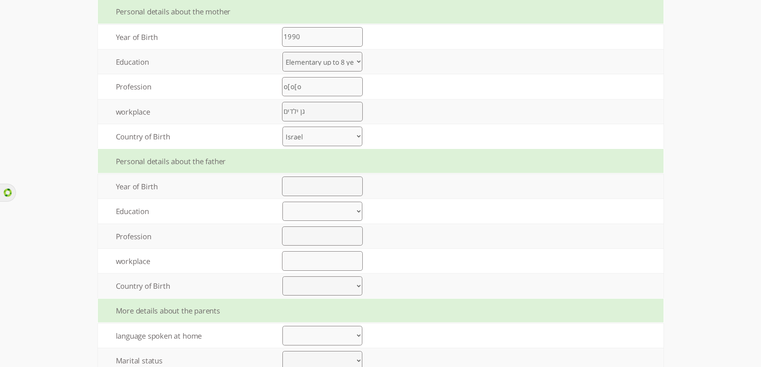
click at [323, 183] on input "number" at bounding box center [322, 186] width 81 height 19
type input "1990"
click at [320, 207] on select "Elementary up to 8 years of study High school up to 12 years of study Vocationa…" at bounding box center [322, 212] width 80 height 20
click at [286, 202] on select "Elementary up to 8 years of study High school up to 12 years of study Vocationa…" at bounding box center [322, 212] width 80 height 20
drag, startPoint x: 322, startPoint y: 214, endPoint x: 323, endPoint y: 220, distance: 6.0
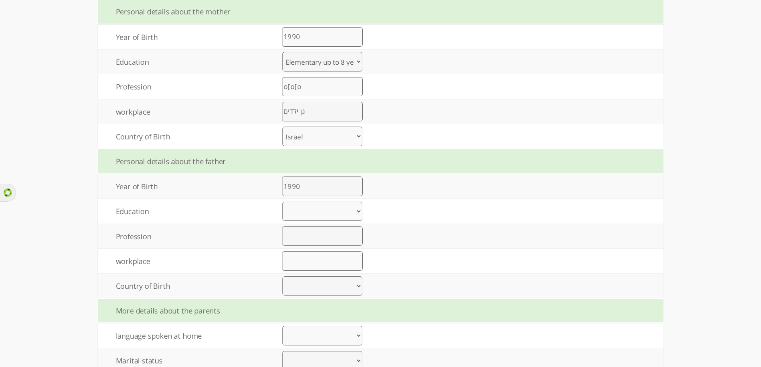
click at [322, 214] on select "Elementary up to 8 years of study High school up to 12 years of study Vocationa…" at bounding box center [322, 212] width 80 height 20
select select "0"
click at [286, 202] on select "Elementary up to 8 years of study High school up to 12 years of study Vocationa…" at bounding box center [322, 212] width 80 height 20
click at [323, 239] on input "text" at bounding box center [322, 235] width 81 height 19
type input "נמכעאיב"
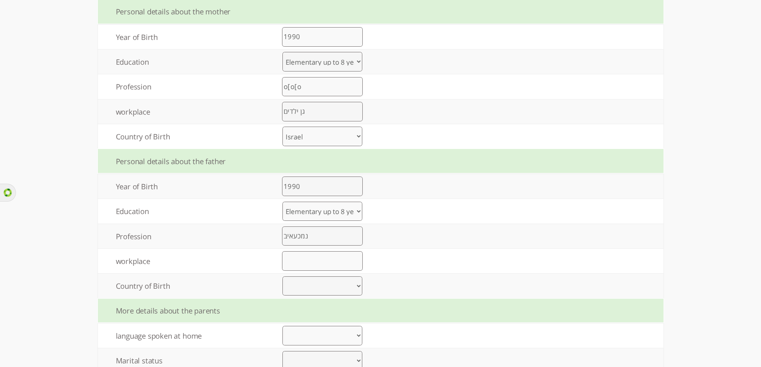
click at [319, 261] on input "text" at bounding box center [322, 260] width 81 height 19
type input "כעכ"
click at [315, 282] on select "Israel Former soviet union Ethiopia North America Europe Africa Other" at bounding box center [322, 286] width 80 height 20
select select "0"
click at [286, 276] on select "Israel Former soviet union Ethiopia North America Europe Africa Other" at bounding box center [322, 286] width 80 height 20
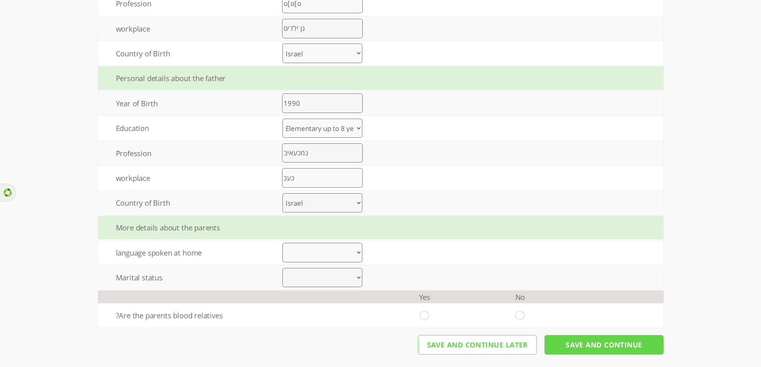
scroll to position [485, 0]
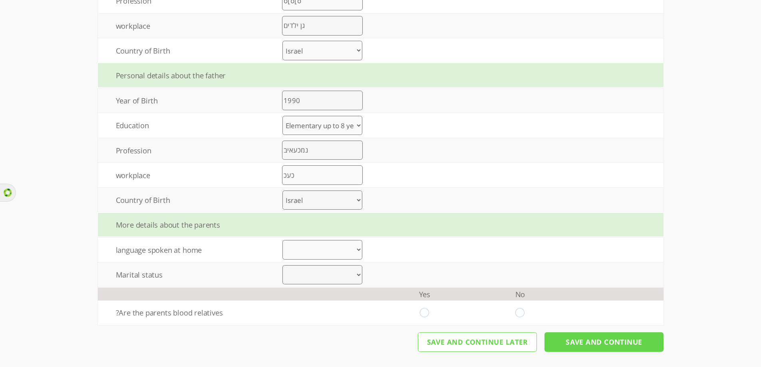
click at [307, 251] on select "Hebrew Arabic Russian Amharic English Other" at bounding box center [322, 250] width 80 height 20
select select "0"
click at [286, 240] on select "Hebrew Arabic Russian Amharic English Other" at bounding box center [322, 250] width 80 height 20
click at [318, 273] on select "Are married Divorce Other" at bounding box center [322, 275] width 80 height 20
select select "0"
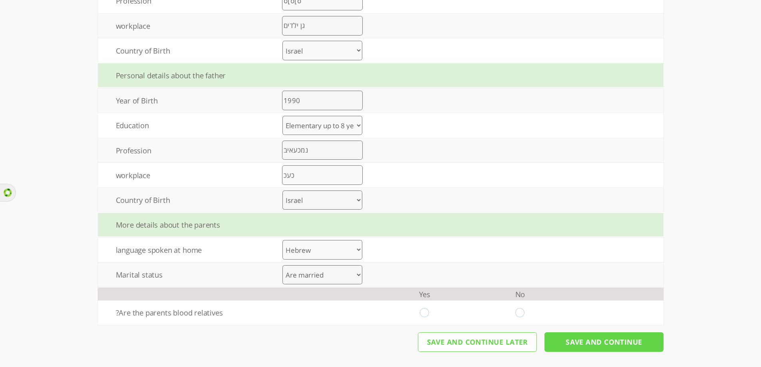
click at [286, 265] on select "Are married Divorce Other" at bounding box center [322, 275] width 80 height 20
click at [524, 312] on input "radio" at bounding box center [520, 312] width 10 height 9
radio input "true"
click at [589, 345] on input "Save And Continue" at bounding box center [603, 342] width 119 height 20
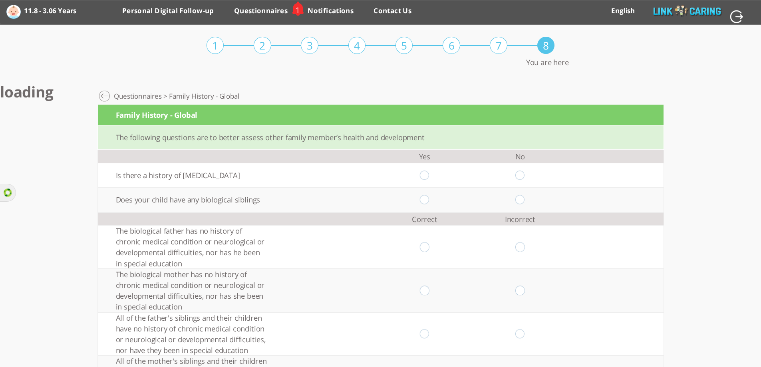
click at [428, 177] on input "radio" at bounding box center [425, 175] width 10 height 9
radio input "true"
click at [429, 201] on input "radio" at bounding box center [425, 199] width 10 height 9
radio input "true"
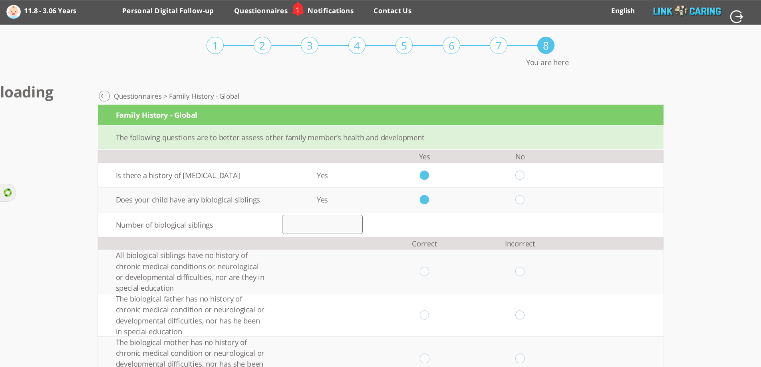
click at [343, 227] on input "number" at bounding box center [322, 224] width 81 height 19
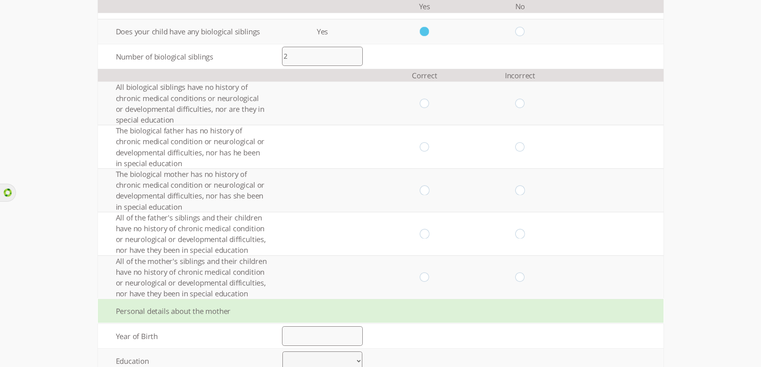
scroll to position [200, 0]
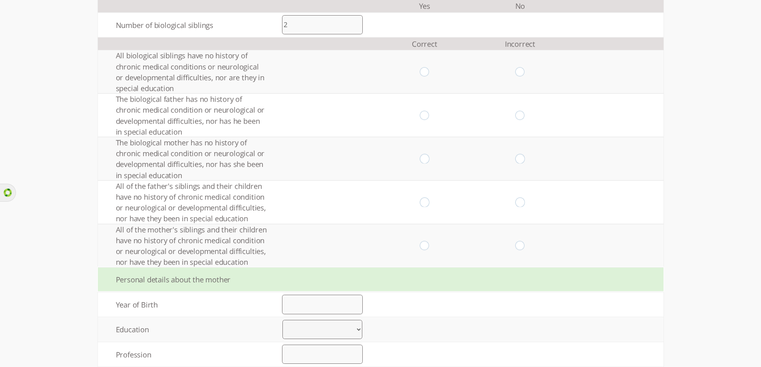
type input "2"
click at [429, 72] on input "radio" at bounding box center [425, 71] width 10 height 9
radio input "true"
click at [427, 113] on input "radio" at bounding box center [425, 115] width 10 height 9
radio input "true"
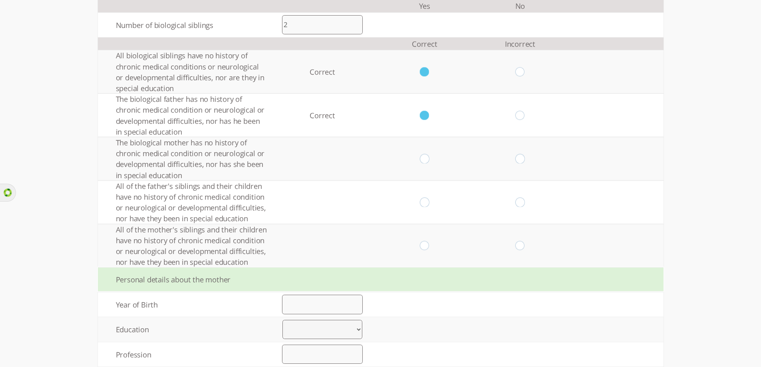
click at [428, 161] on input "radio" at bounding box center [425, 158] width 10 height 9
radio input "true"
click at [429, 204] on input "radio" at bounding box center [425, 202] width 10 height 9
radio input "true"
click at [429, 248] on input "radio" at bounding box center [425, 245] width 10 height 9
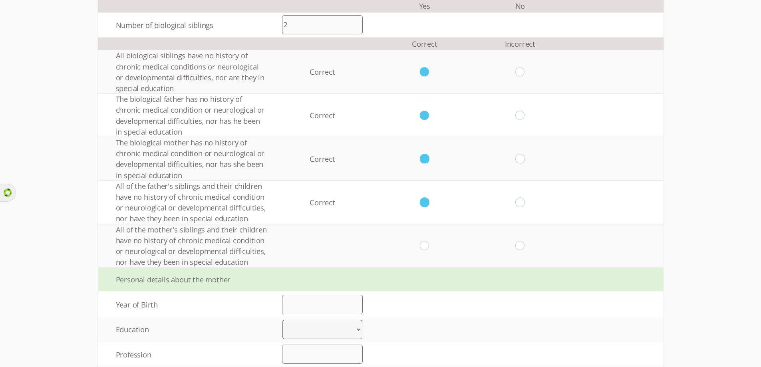
radio input "true"
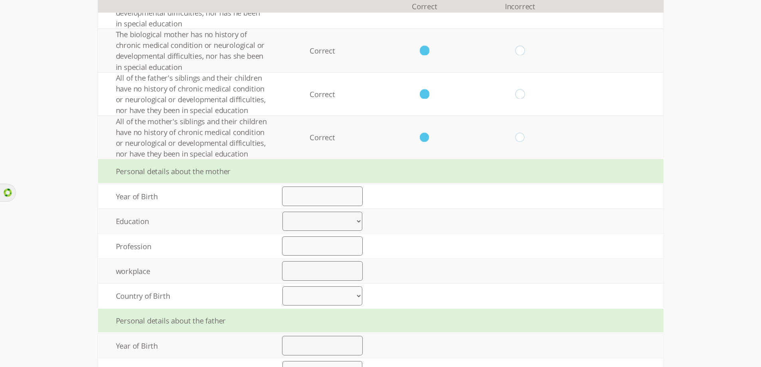
scroll to position [319, 0]
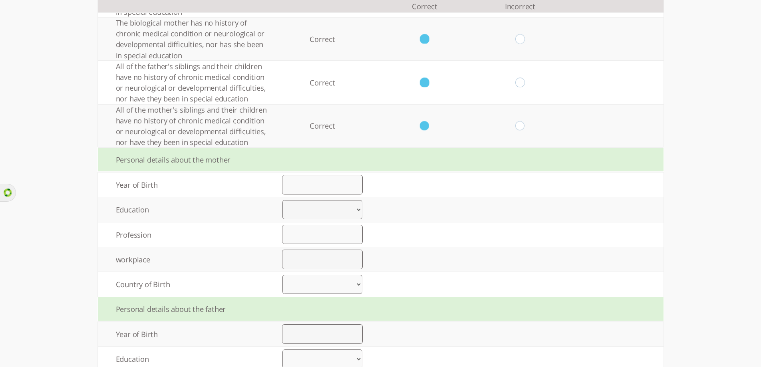
click at [319, 186] on input "number" at bounding box center [322, 184] width 81 height 19
type input "1990"
click at [324, 212] on select "Elementary up to 8 years of study High school up to 12 years of study Vocationa…" at bounding box center [322, 210] width 80 height 20
select select "0"
click at [286, 200] on select "Elementary up to 8 years of study High school up to 12 years of study Vocationa…" at bounding box center [322, 210] width 80 height 20
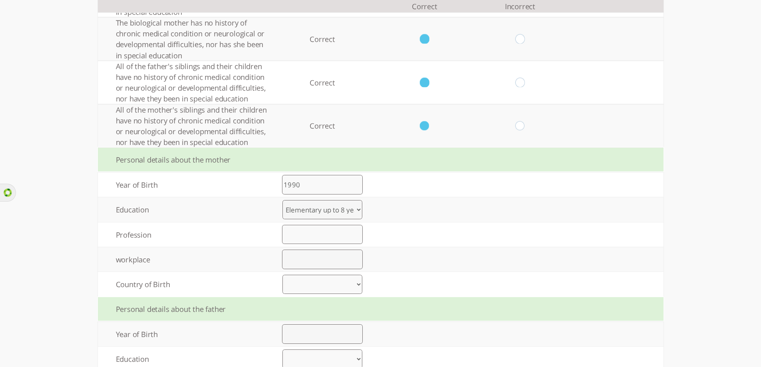
click at [141, 238] on td "Profession" at bounding box center [183, 234] width 170 height 24
click at [324, 240] on input "text" at bounding box center [322, 234] width 81 height 19
type input "ראר"
click at [318, 266] on input "text" at bounding box center [322, 259] width 81 height 19
type input "ךלןלם"
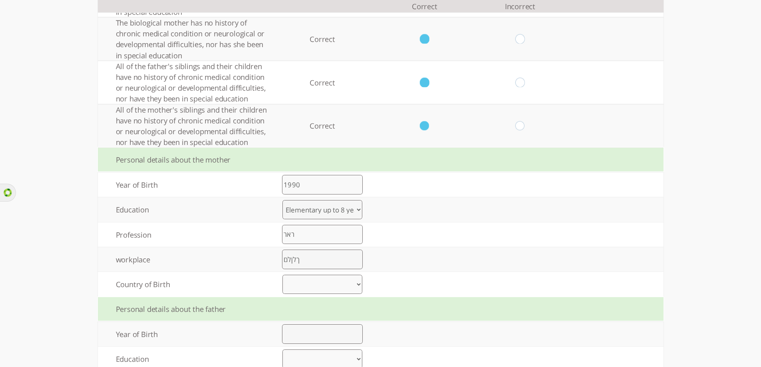
click at [323, 288] on select "Israel Former soviet union Ethiopia North America Europe Africa Other" at bounding box center [322, 285] width 80 height 20
click at [419, 313] on div "Personal details about the father" at bounding box center [380, 309] width 565 height 24
click at [308, 284] on select "Israel Former soviet union Ethiopia North America Europe Africa Other" at bounding box center [322, 285] width 80 height 20
click at [423, 292] on td at bounding box center [424, 284] width 95 height 24
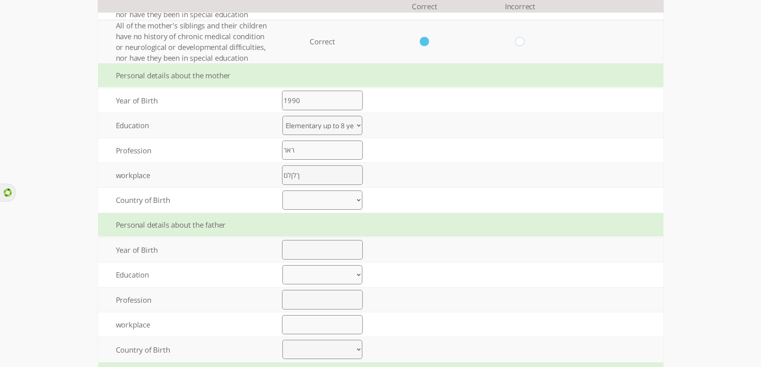
scroll to position [479, 0]
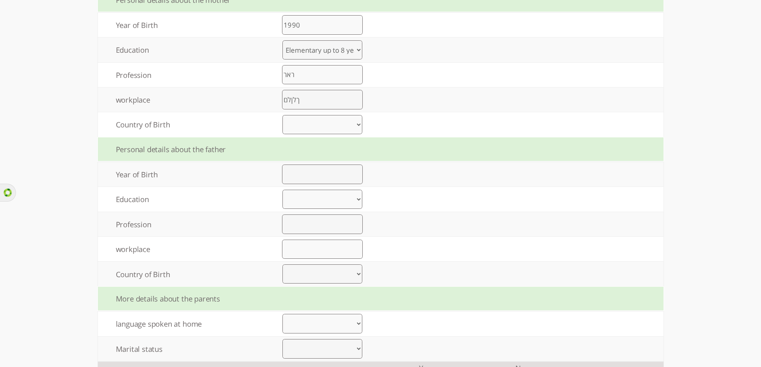
click at [318, 275] on select "Israel Former soviet union Ethiopia North America Europe Africa Other" at bounding box center [322, 274] width 80 height 20
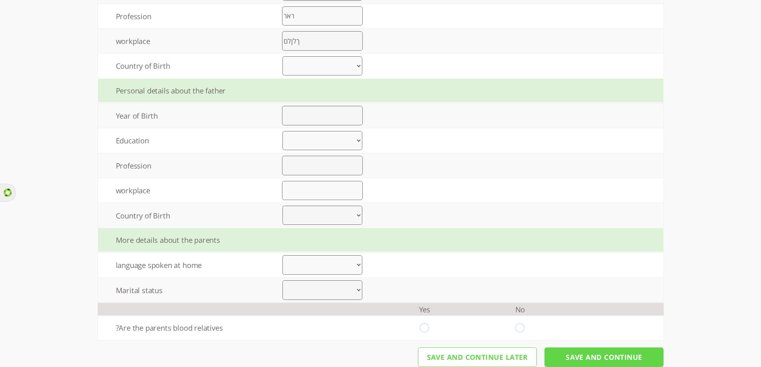
scroll to position [553, 0]
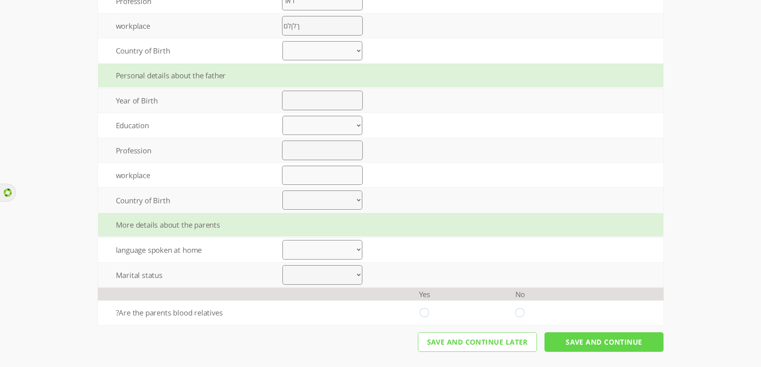
click at [352, 278] on select "Are married Divorce Other" at bounding box center [322, 275] width 80 height 20
drag, startPoint x: 352, startPoint y: 278, endPoint x: 354, endPoint y: 266, distance: 12.1
click at [352, 278] on select "Are married Divorce Other" at bounding box center [322, 275] width 80 height 20
click at [347, 252] on select "Arabic Bengali Chinese Dutch English French German Gujarati Hebrew Hindi Indone…" at bounding box center [322, 250] width 80 height 20
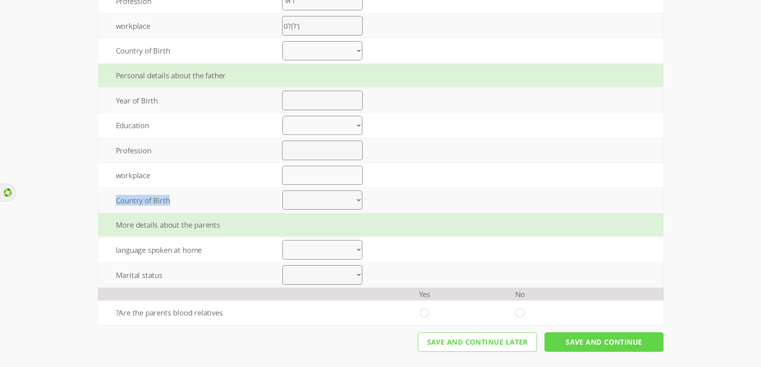
drag, startPoint x: 117, startPoint y: 202, endPoint x: 175, endPoint y: 203, distance: 57.5
click at [175, 203] on td "Country of Birth" at bounding box center [183, 200] width 170 height 24
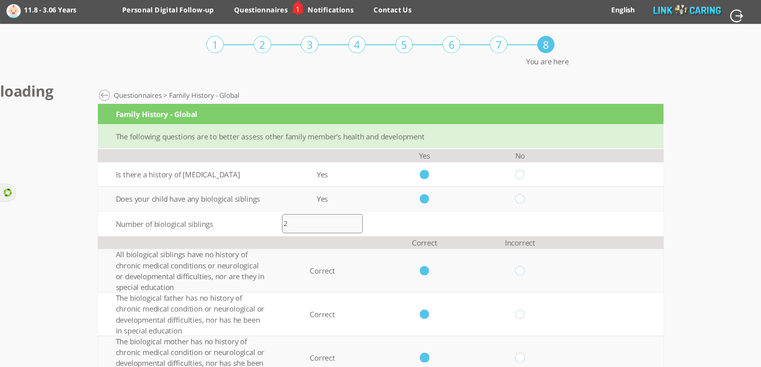
scroll to position [0, 0]
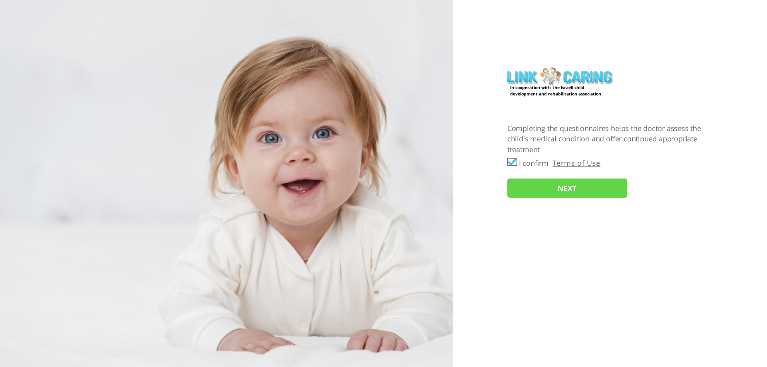
checkbox input "true"
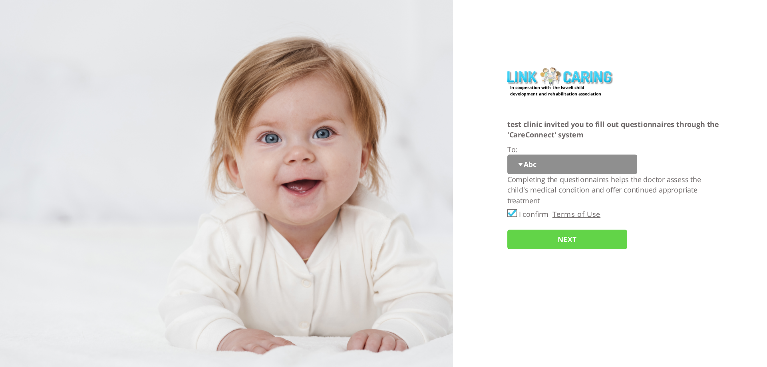
click at [536, 169] on select "Abc 77 yoyo large koko abc 107 ggy oo;o; ytyt7t t7t7 lala 4.8 1234 99 100 9898 …" at bounding box center [572, 165] width 130 height 20
select select "YGztoFJxUJ%2FwteVgQodAIw%3D%3D"
click at [507, 155] on select "Abc 77 yoyo large koko abc 107 ggy oo;o; ytyt7t t7t7 lala 4.8 1234 99 100 9898 …" at bounding box center [572, 165] width 130 height 20
click at [541, 241] on input "NEXT" at bounding box center [567, 240] width 120 height 20
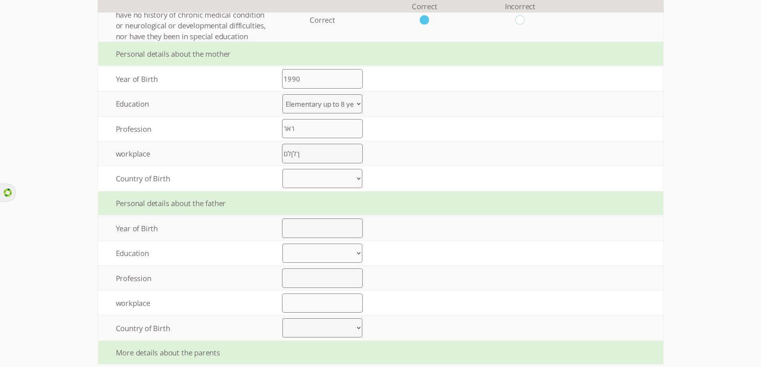
scroll to position [440, 0]
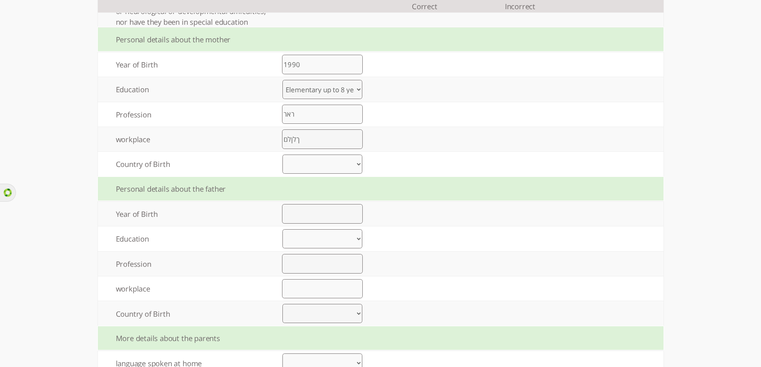
click at [331, 219] on input "number" at bounding box center [322, 213] width 81 height 19
click at [331, 237] on select "Elementary up to 8 years of study High school up to 12 years of study Vocationa…" at bounding box center [322, 239] width 80 height 20
click at [461, 242] on td at bounding box center [424, 238] width 95 height 24
click at [330, 314] on select "United States United Kingdom China Japan Germany France India Italy Brazil Cana…" at bounding box center [322, 314] width 80 height 20
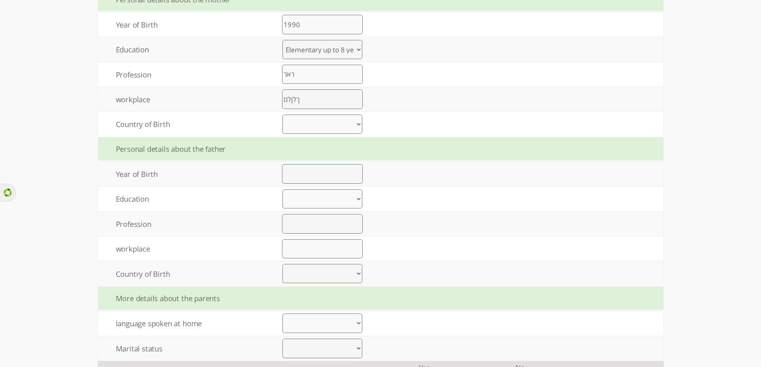
scroll to position [520, 0]
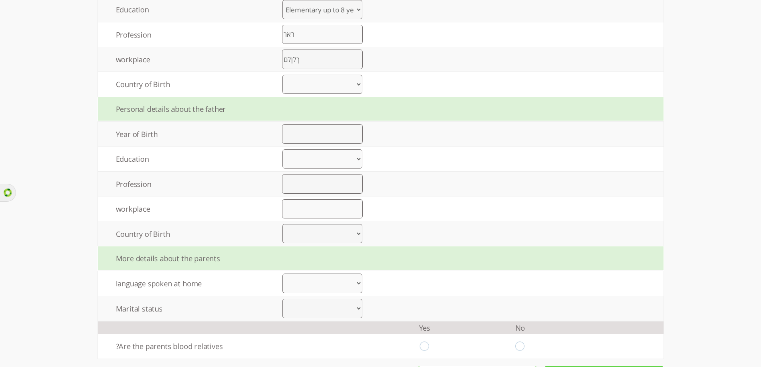
click at [304, 235] on select "United States United Kingdom China Japan Germany France India Italy Brazil Cana…" at bounding box center [322, 234] width 80 height 20
click at [308, 289] on select "Arabic Bengali Chinese Dutch English French German Gujarati Hebrew Hindi Indone…" at bounding box center [322, 284] width 80 height 20
click at [310, 310] on select "Are married Divorce Other" at bounding box center [322, 309] width 80 height 20
click at [309, 231] on select "United States United Kingdom China Japan Germany France India Italy Brazil Cana…" at bounding box center [322, 234] width 80 height 20
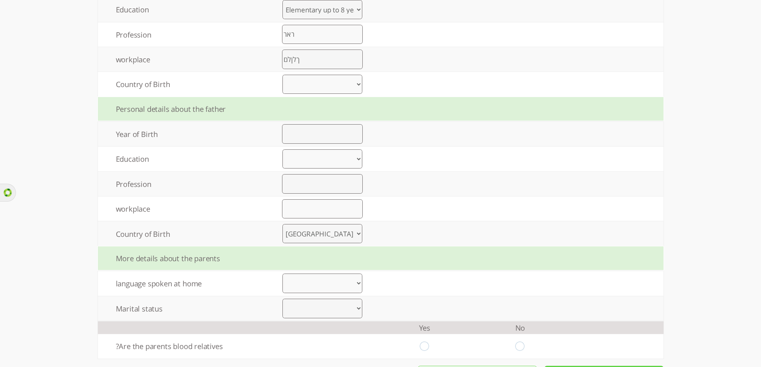
click at [286, 224] on select "United States United Kingdom China Japan Germany France India Italy Brazil Cana…" at bounding box center [322, 234] width 80 height 20
click at [321, 236] on select "United States United Kingdom China Japan Germany France India Italy Brazil Cana…" at bounding box center [322, 234] width 80 height 20
click at [286, 224] on select "United States United Kingdom China Japan Germany France India Italy Brazil Cana…" at bounding box center [322, 234] width 80 height 20
click at [437, 262] on div "More details about the parents" at bounding box center [380, 258] width 565 height 24
click at [325, 233] on select "United States United Kingdom China Japan Germany France India Italy Brazil Cana…" at bounding box center [322, 234] width 80 height 20
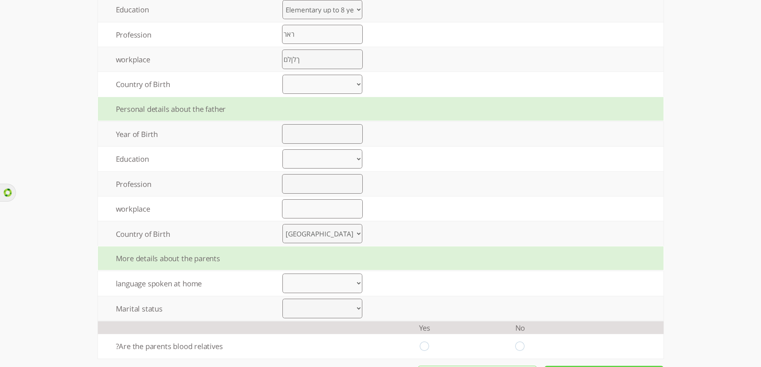
select select "0"
click at [286, 224] on select "United States United Kingdom China Japan Germany France India Italy Brazil Cana…" at bounding box center [322, 234] width 80 height 20
click at [382, 254] on div "More details about the parents" at bounding box center [380, 258] width 565 height 24
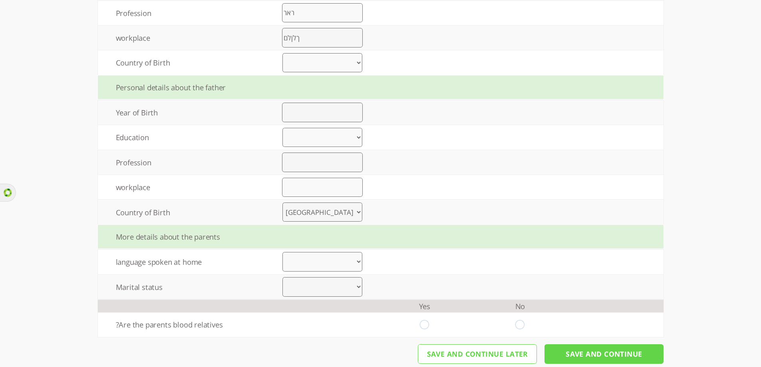
scroll to position [553, 0]
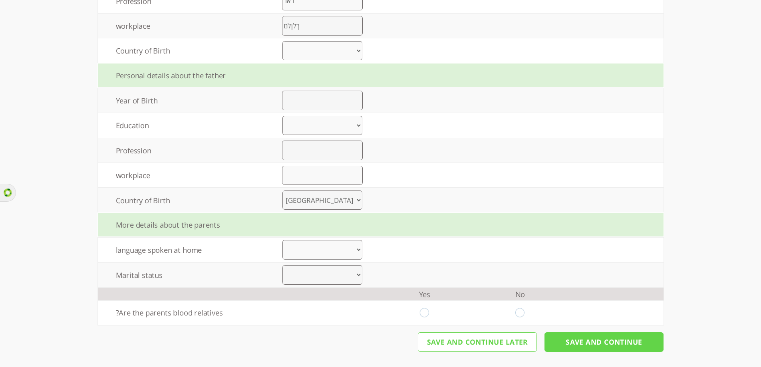
click at [333, 255] on select "Arabic Bengali Chinese Dutch English French German Gujarati Hebrew Hindi Indone…" at bounding box center [322, 250] width 80 height 20
click at [286, 240] on select "Arabic Bengali Chinese Dutch English French German Gujarati Hebrew Hindi Indone…" at bounding box center [322, 250] width 80 height 20
drag, startPoint x: 321, startPoint y: 251, endPoint x: 322, endPoint y: 244, distance: 6.8
click at [321, 251] on select "Arabic Bengali Chinese Dutch English French German Gujarati Hebrew Hindi Indone…" at bounding box center [322, 250] width 80 height 20
select select "22"
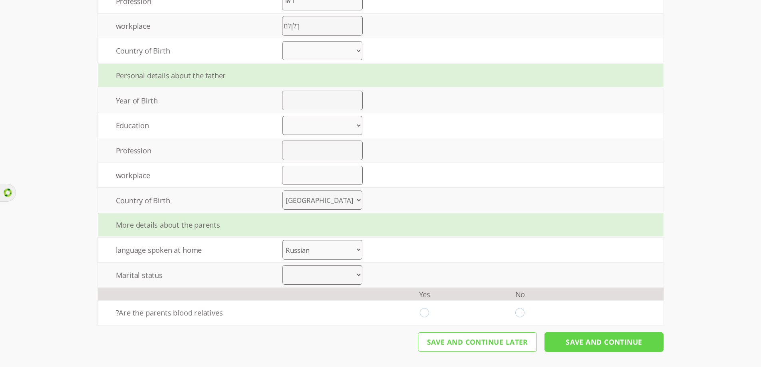
click at [286, 240] on select "Arabic Bengali Chinese Dutch English French German Gujarati Hebrew Hindi Indone…" at bounding box center [322, 250] width 80 height 20
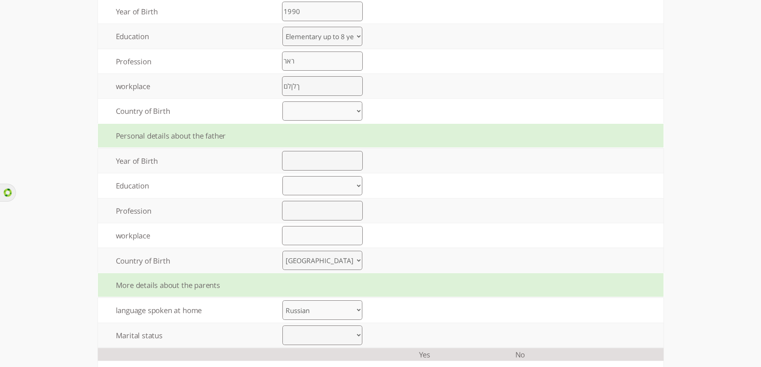
scroll to position [473, 0]
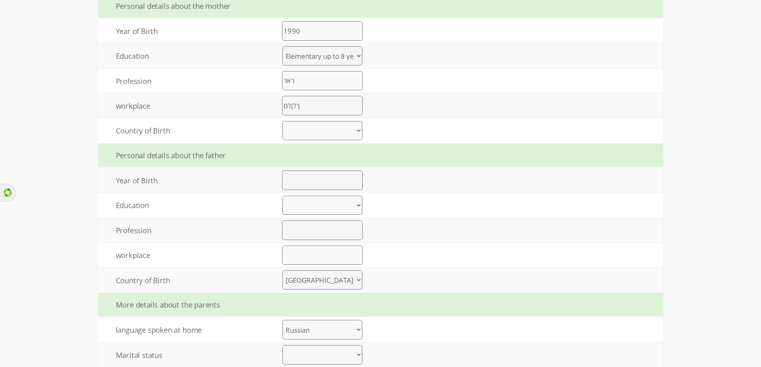
click at [303, 129] on select "United States United Kingdom China Japan Germany France India Italy Brazil Cana…" at bounding box center [322, 131] width 80 height 20
click at [286, 121] on select "United States United Kingdom China Japan Germany France India Italy Brazil Cana…" at bounding box center [322, 131] width 80 height 20
click at [418, 153] on div "Personal details about the father" at bounding box center [380, 155] width 565 height 24
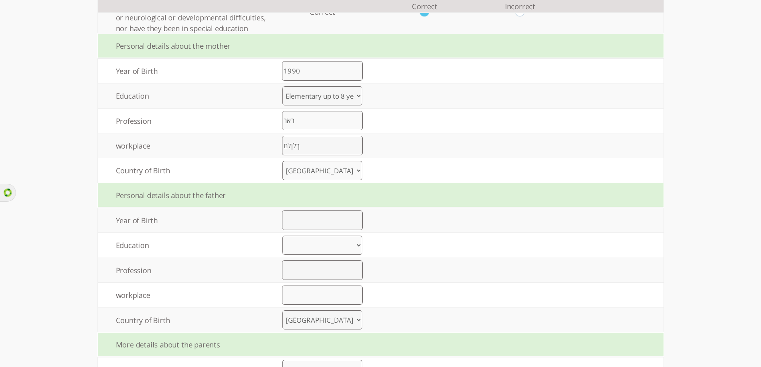
scroll to position [393, 0]
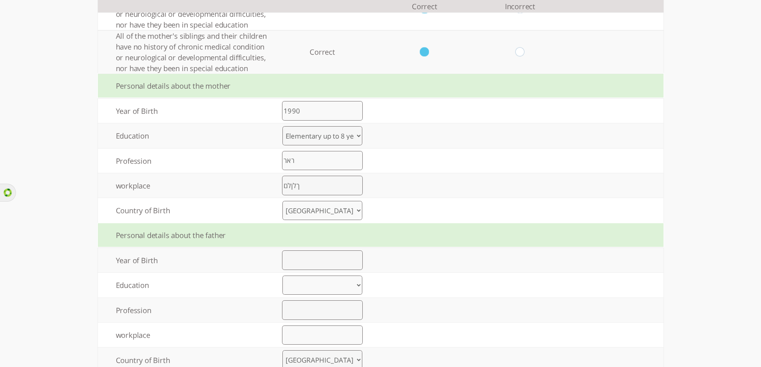
click at [317, 209] on select "United States United Kingdom China Japan Germany France India Italy Brazil Cana…" at bounding box center [322, 211] width 80 height 20
click at [286, 201] on select "United States United Kingdom China Japan Germany France India Italy Brazil Cana…" at bounding box center [322, 211] width 80 height 20
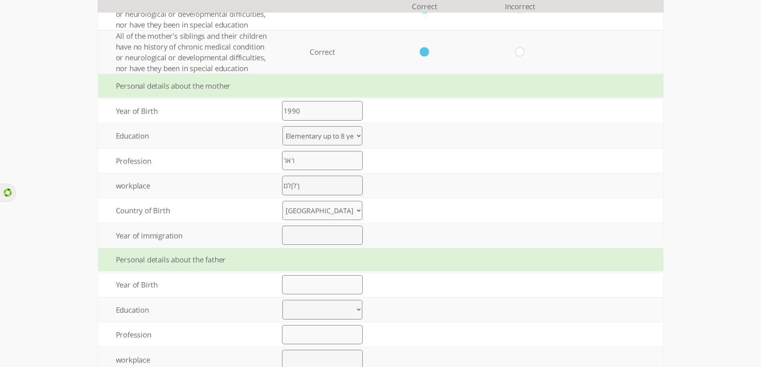
click at [311, 212] on select "United States United Kingdom China Japan Germany France India Italy Brazil Cana…" at bounding box center [322, 211] width 80 height 20
click at [286, 201] on select "United States United Kingdom China Japan Germany France India Italy Brazil Cana…" at bounding box center [322, 211] width 80 height 20
click at [404, 238] on td at bounding box center [424, 235] width 95 height 24
drag, startPoint x: 341, startPoint y: 210, endPoint x: 335, endPoint y: 202, distance: 9.1
click at [341, 210] on select "United States United Kingdom China Japan Germany France India Italy Brazil Cana…" at bounding box center [322, 211] width 80 height 20
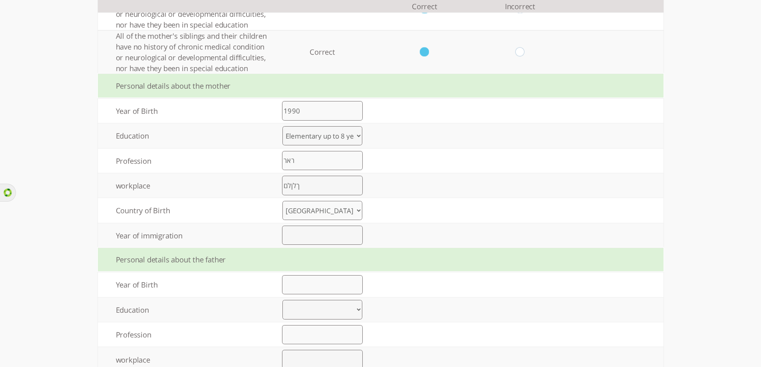
click at [286, 201] on select "United States United Kingdom China Japan Germany France India Italy Brazil Cana…" at bounding box center [322, 211] width 80 height 20
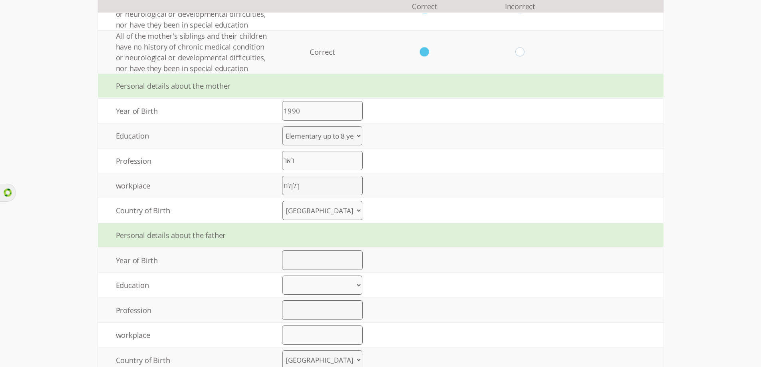
click at [337, 211] on select "United States United Kingdom China Japan Germany France India Italy Brazil Cana…" at bounding box center [322, 211] width 80 height 20
select select "1"
click at [286, 201] on select "United States United Kingdom China Japan Germany France India Italy Brazil Cana…" at bounding box center [322, 211] width 80 height 20
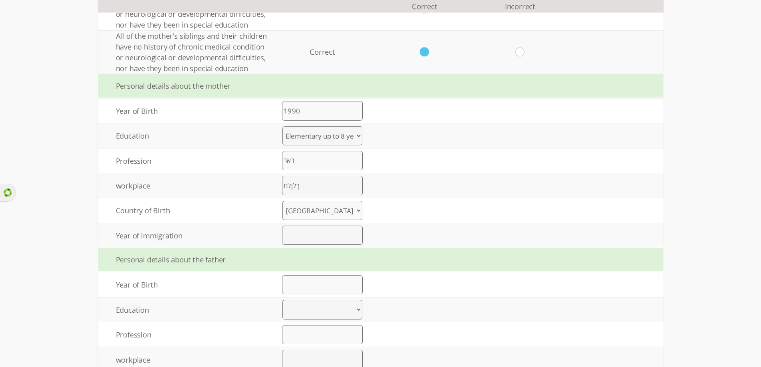
click at [333, 214] on select "United States United Kingdom China Japan Germany France India Italy Brazil Cana…" at bounding box center [322, 211] width 80 height 20
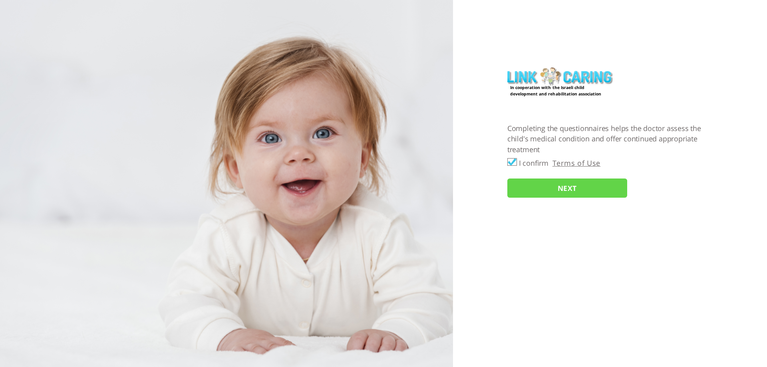
checkbox input "true"
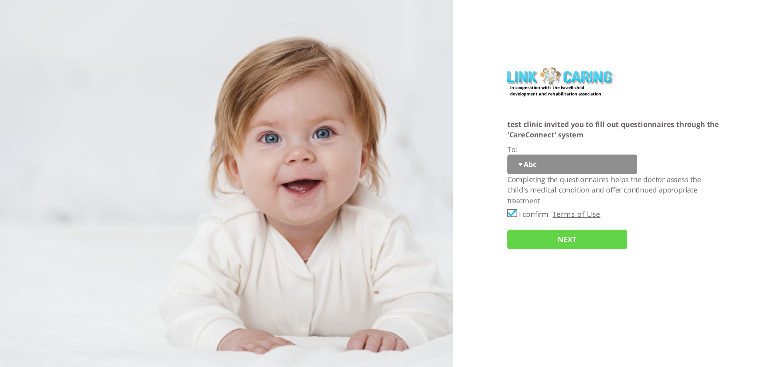
click at [535, 166] on select "Abc 77 yoyo large koko abc 107 ggy oo;o; ytyt7t t7t7 lala 4.8 1234 99 100 9898 …" at bounding box center [572, 165] width 130 height 20
select select "YGztoFJxUJ%2FwteVgQodAIw%3D%3D"
click at [507, 155] on select "Abc 77 yoyo large koko abc 107 ggy oo;o; ytyt7t t7t7 lala 4.8 1234 99 100 9898 …" at bounding box center [572, 165] width 130 height 20
click at [546, 240] on input "NEXT" at bounding box center [567, 240] width 120 height 20
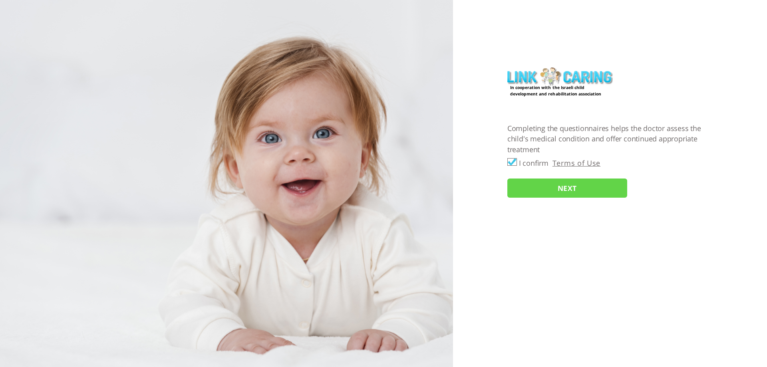
checkbox input "true"
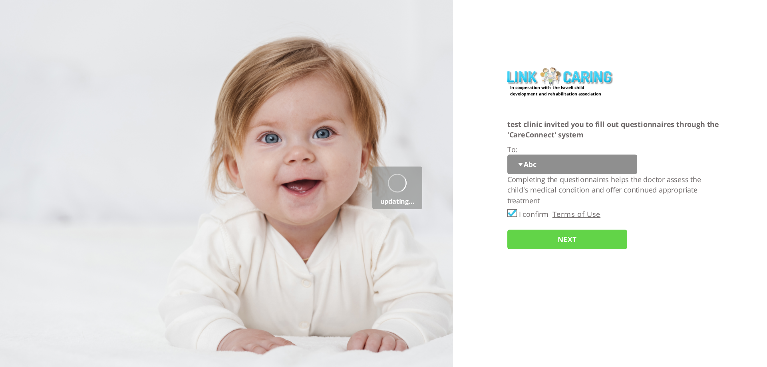
click at [547, 167] on select "Abc 77 yoyo large koko abc 107 ggy oo;o; ytyt7t t7t7 lala 4.8 1234 99 100 9898 …" at bounding box center [572, 165] width 130 height 20
select select "YGztoFJxUJ%2FwteVgQodAIw%3D%3D"
click at [507, 155] on select "Abc 77 yoyo large koko abc 107 ggy oo;o; ytyt7t t7t7 lala 4.8 1234 99 100 9898 …" at bounding box center [572, 165] width 130 height 20
click at [545, 243] on input "NEXT" at bounding box center [567, 240] width 120 height 20
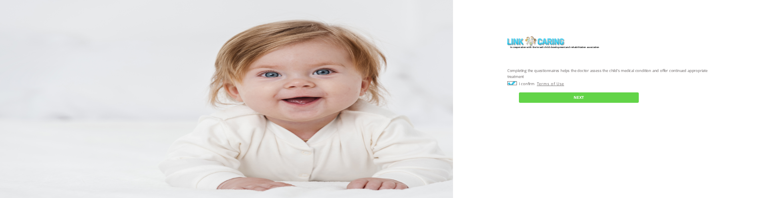
checkbox input "true"
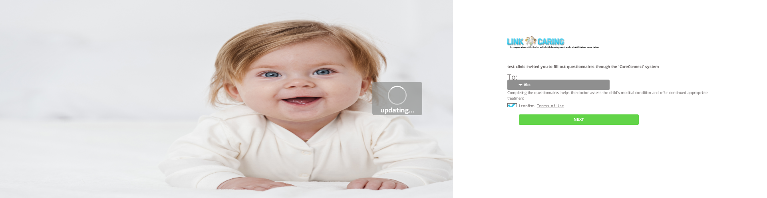
click at [536, 82] on select "Abc 77 yoyo large koko abc 107 ggy oo;o; ytyt7t t7t7 lala 4.8 1234 99 100 9898 …" at bounding box center [558, 84] width 102 height 10
select select "YGztoFJxUJ%2FwteVgQodAIw%3D%3D"
click at [507, 79] on select "Abc 77 yoyo large koko abc 107 ggy oo;o; ytyt7t t7t7 lala 4.8 1234 99 100 9898 …" at bounding box center [558, 84] width 102 height 10
click at [542, 121] on input "NEXT" at bounding box center [579, 119] width 120 height 10
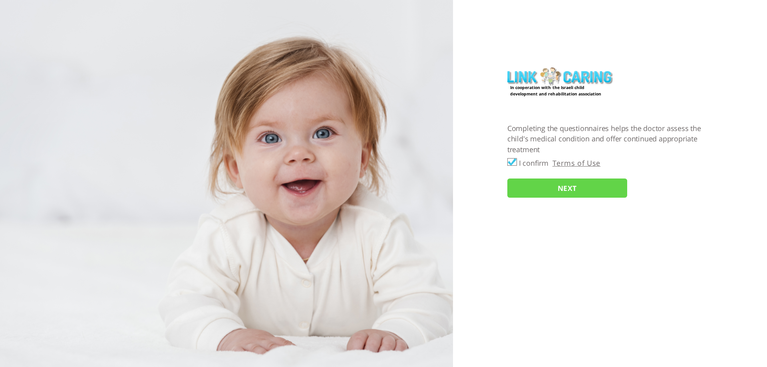
checkbox input "true"
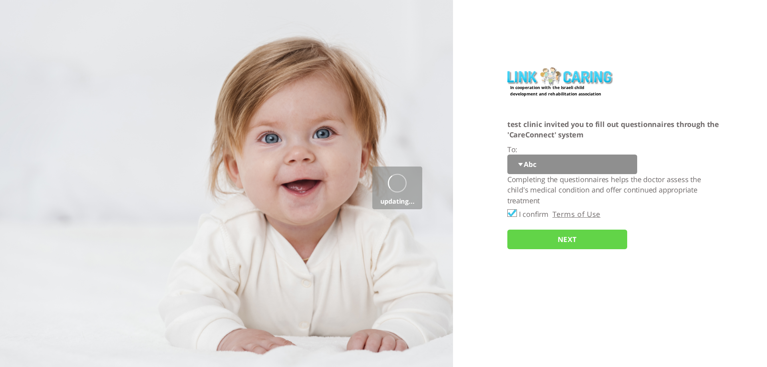
click at [536, 169] on select "Abc 77 yoyo large koko abc 107 ggy oo;o; ytyt7t t7t7 lala 4.8 1234 99 100 9898 …" at bounding box center [572, 165] width 130 height 20
select select "YGztoFJxUJ%2FwteVgQodAIw%3D%3D"
click at [507, 155] on select "Abc 77 yoyo large koko abc 107 ggy oo;o; ytyt7t t7t7 lala 4.8 1234 99 100 9898 …" at bounding box center [572, 165] width 130 height 20
click at [534, 245] on input "NEXT" at bounding box center [567, 240] width 120 height 20
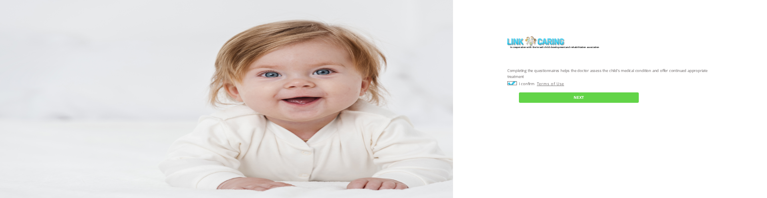
checkbox input "true"
